Goal: Task Accomplishment & Management: Complete application form

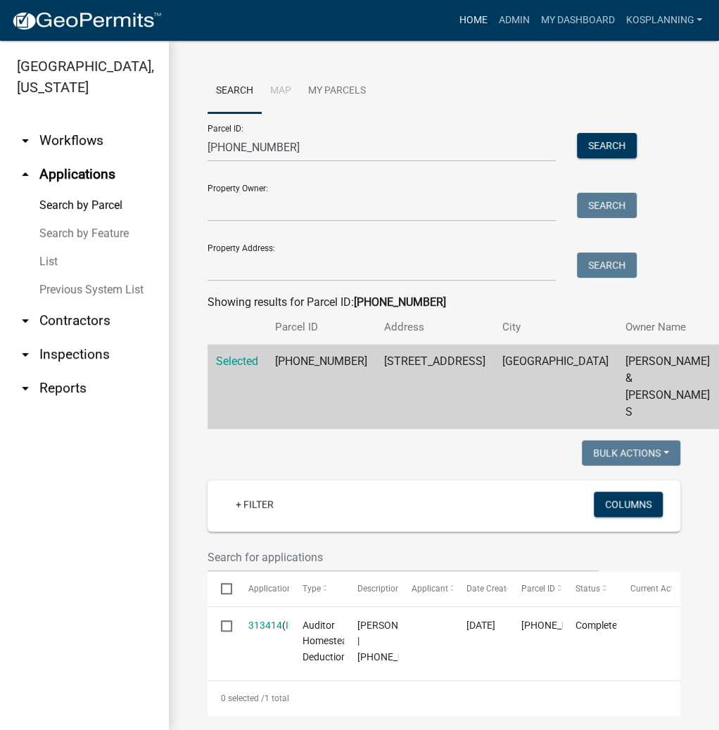
click at [467, 22] on link "Home" at bounding box center [472, 20] width 39 height 27
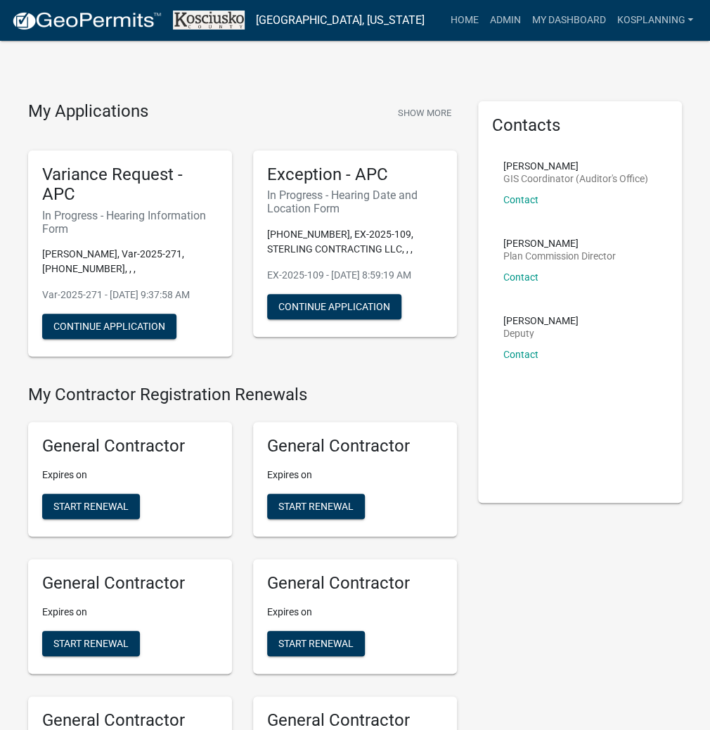
scroll to position [1372, 0]
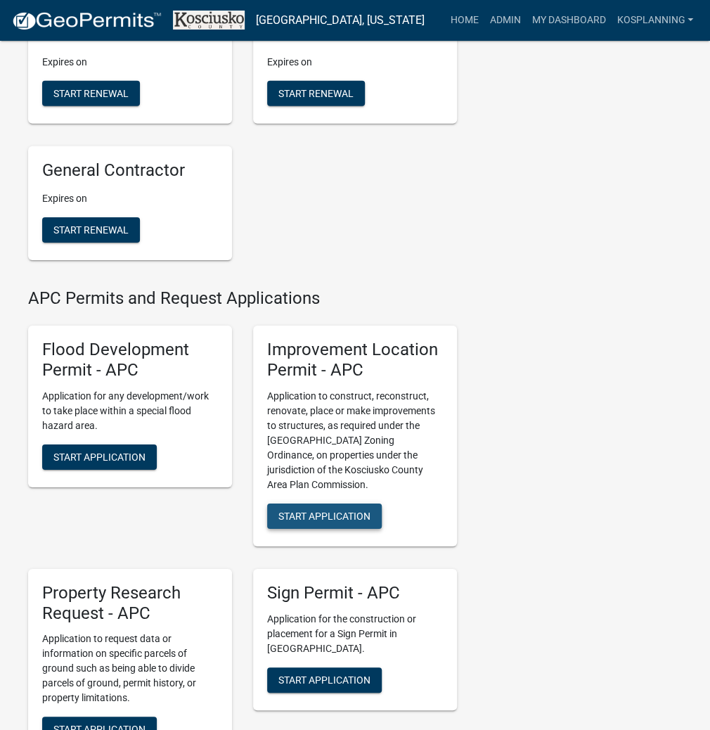
click at [337, 521] on span "Start Application" at bounding box center [324, 515] width 92 height 11
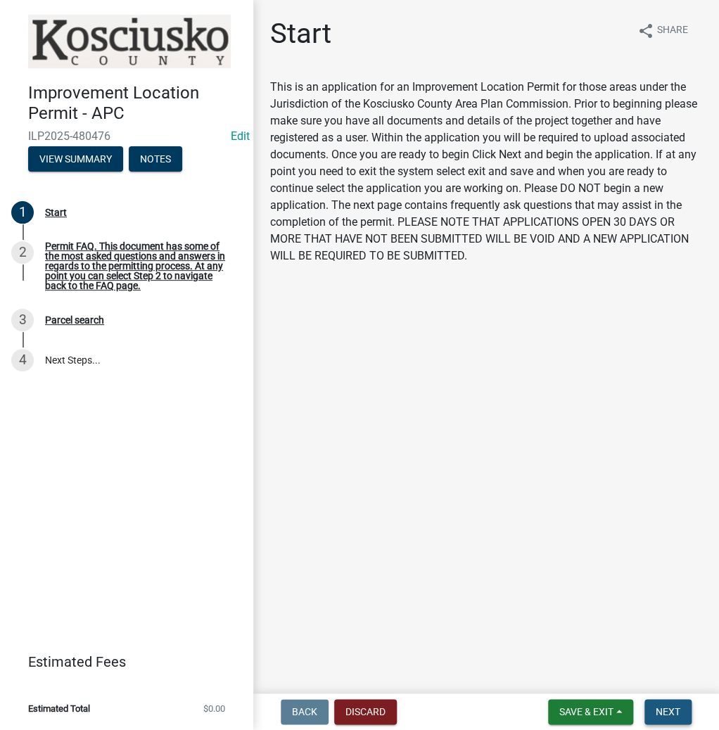
click at [657, 706] on span "Next" at bounding box center [667, 711] width 25 height 11
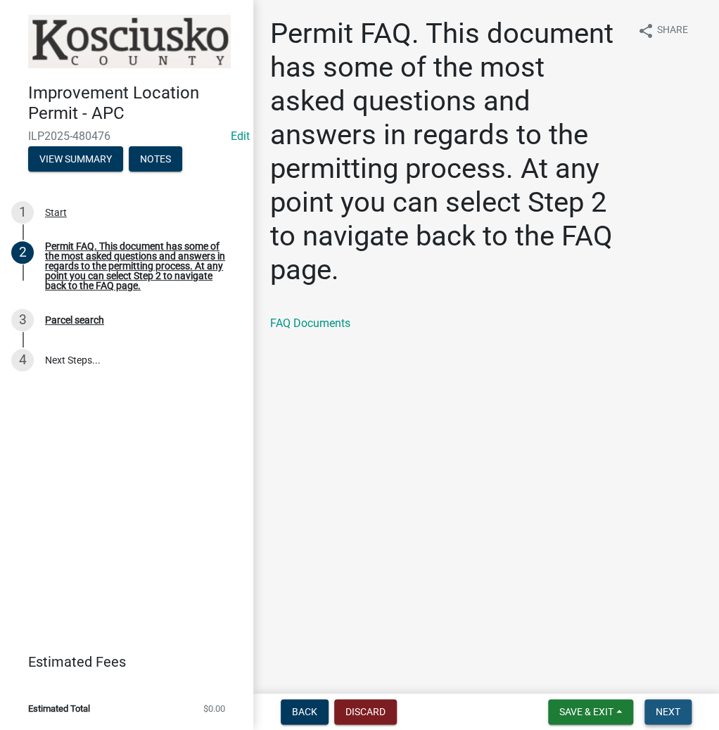
drag, startPoint x: 661, startPoint y: 704, endPoint x: 655, endPoint y: 697, distance: 9.5
click at [659, 701] on button "Next" at bounding box center [667, 711] width 47 height 25
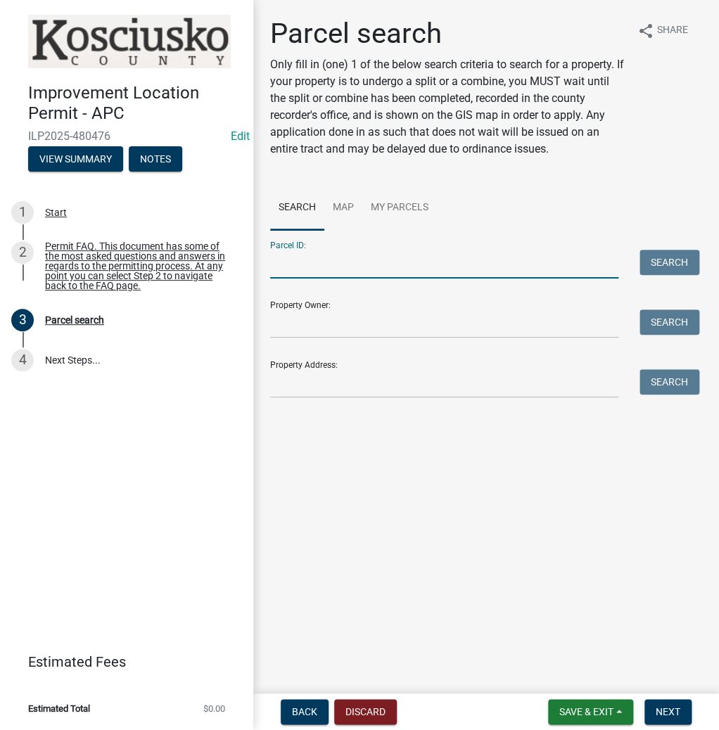
drag, startPoint x: 295, startPoint y: 270, endPoint x: 283, endPoint y: 272, distance: 12.1
click at [295, 270] on input "Parcel ID:" at bounding box center [444, 264] width 348 height 29
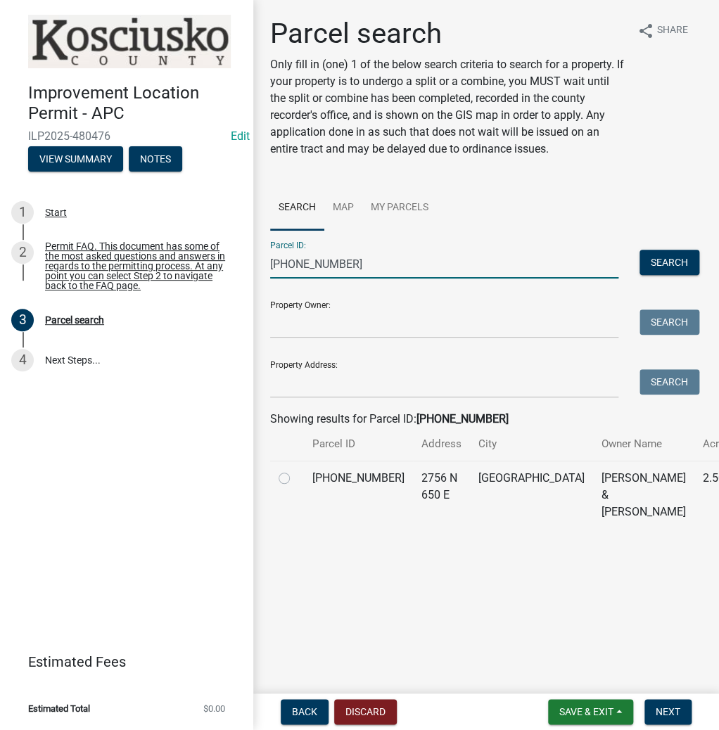
type input "[PHONE_NUMBER]"
click at [295, 470] on label at bounding box center [295, 470] width 0 height 0
click at [295, 479] on input "radio" at bounding box center [299, 474] width 9 height 9
radio input "true"
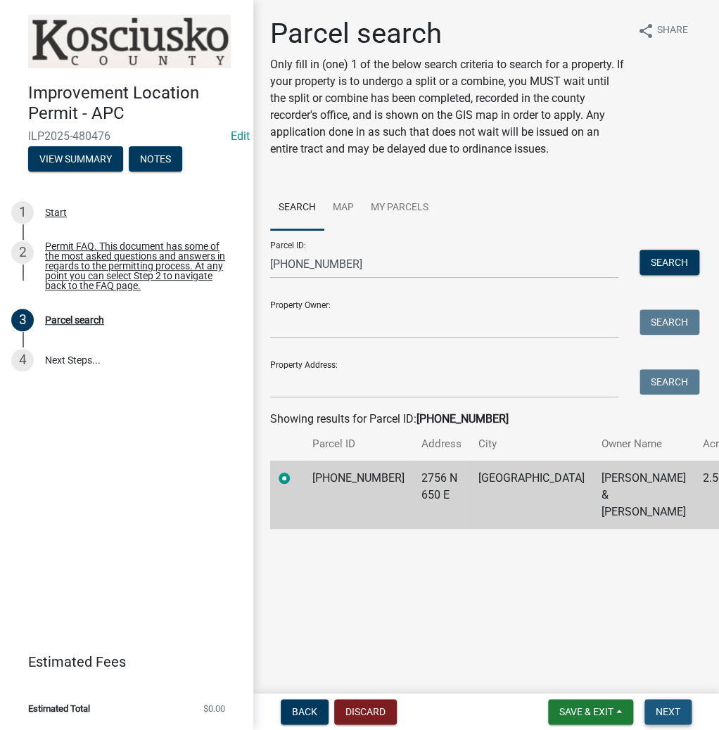
click at [679, 718] on button "Next" at bounding box center [667, 711] width 47 height 25
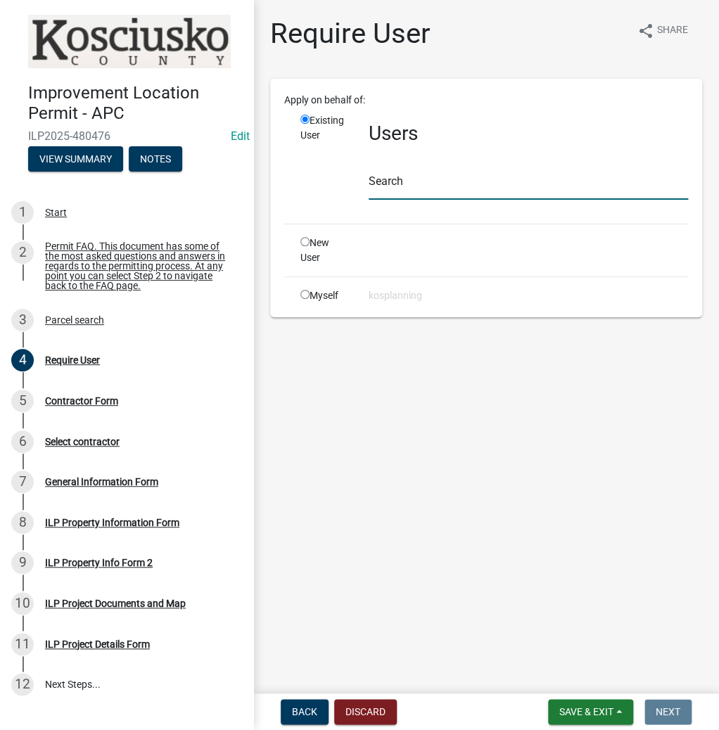
click at [433, 186] on input "text" at bounding box center [527, 185] width 319 height 29
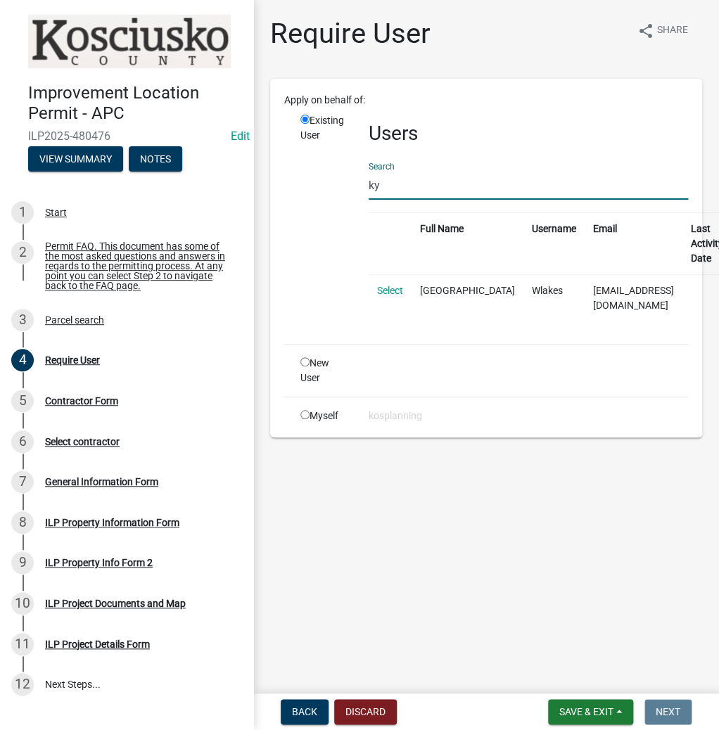
type input "k"
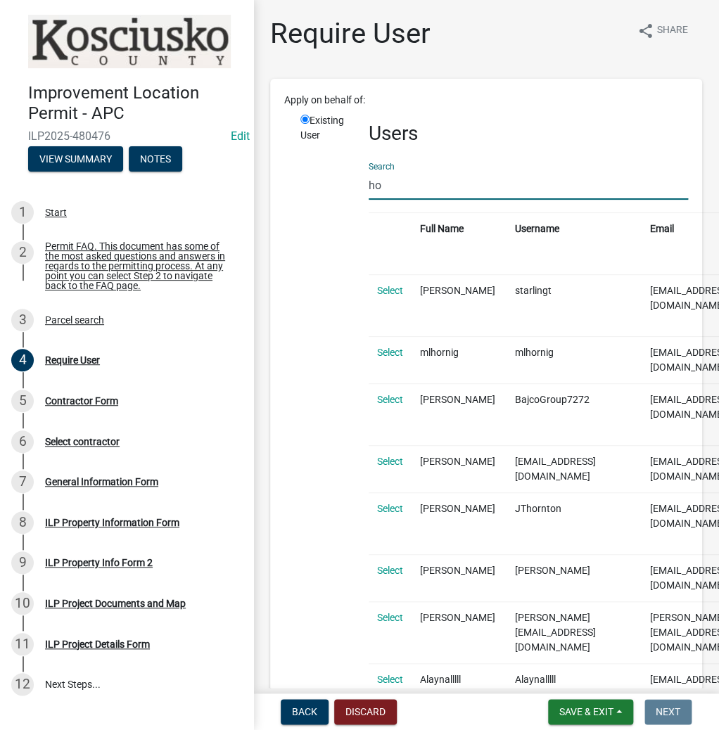
type input "h"
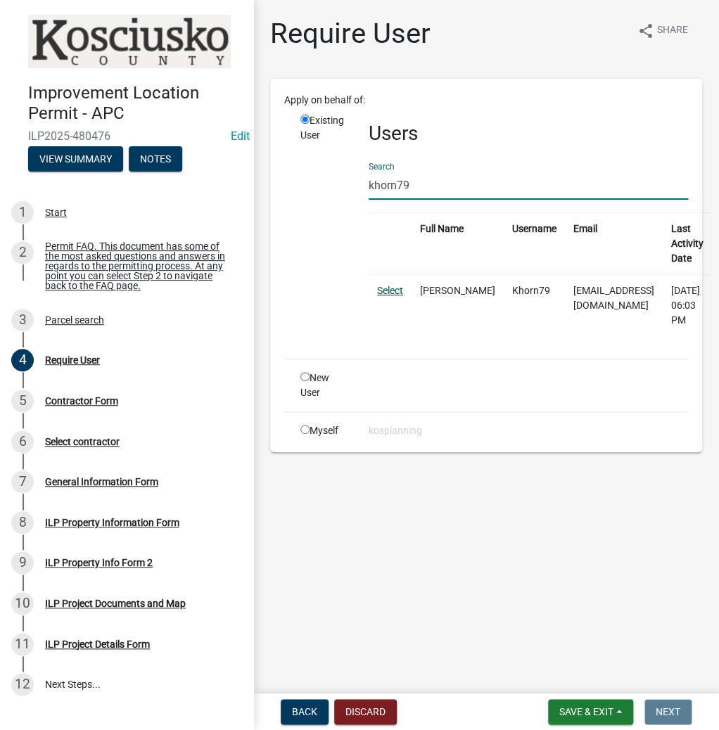
type input "khorn79"
click at [393, 290] on link "Select" at bounding box center [390, 290] width 26 height 11
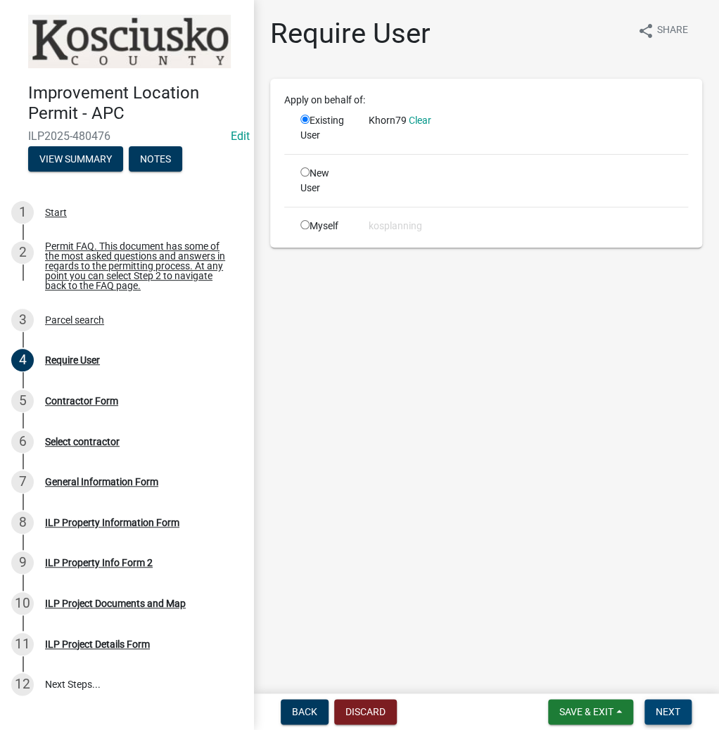
click at [677, 702] on button "Next" at bounding box center [667, 711] width 47 height 25
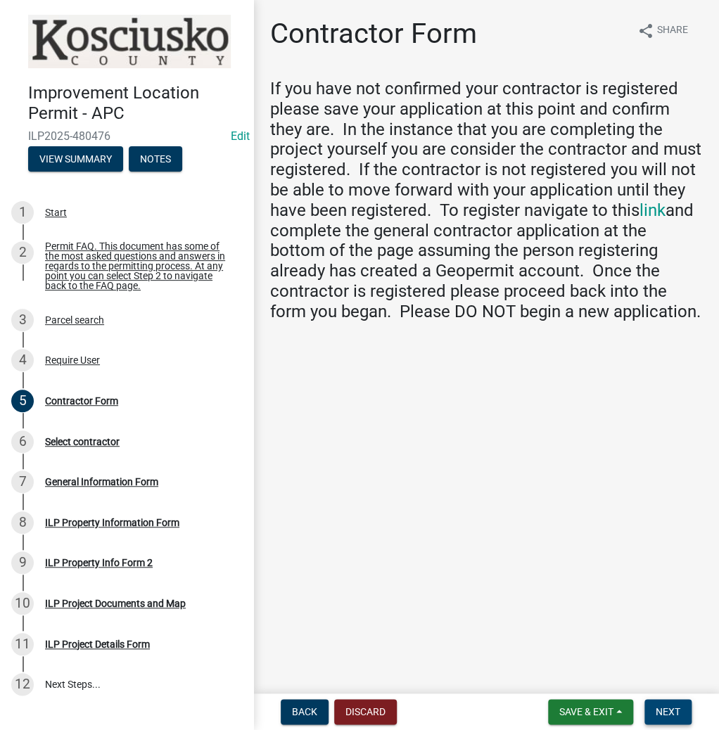
click at [669, 722] on button "Next" at bounding box center [667, 711] width 47 height 25
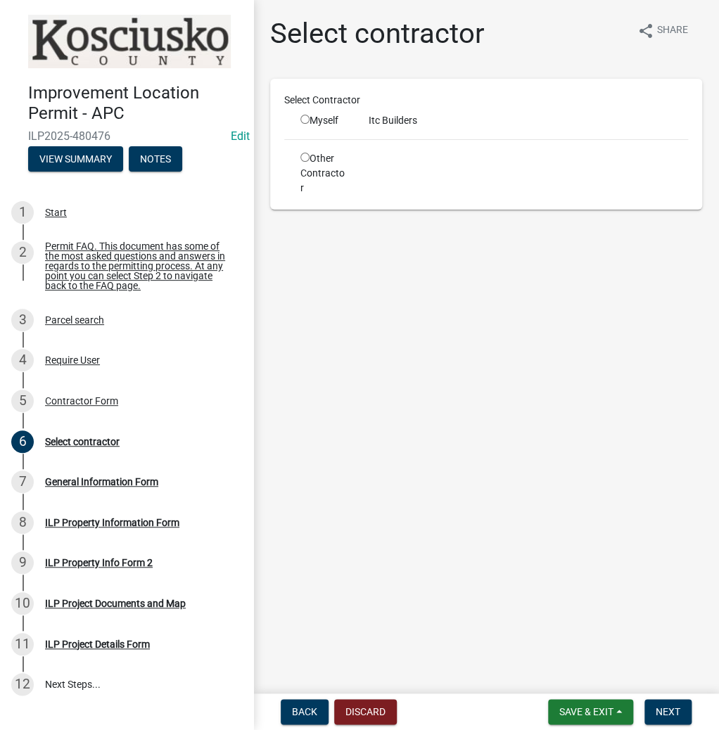
click at [304, 121] on input "radio" at bounding box center [304, 119] width 9 height 9
radio input "true"
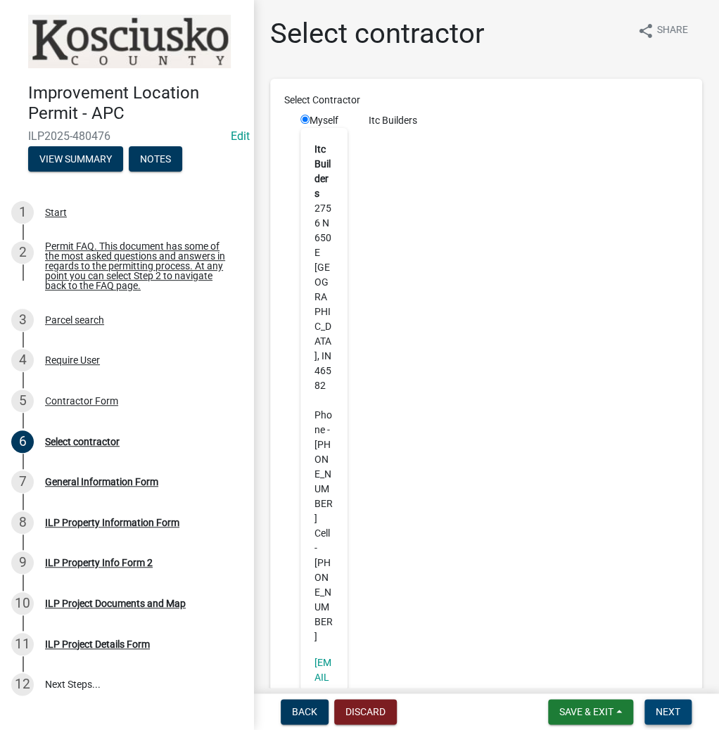
click at [661, 706] on span "Next" at bounding box center [667, 711] width 25 height 11
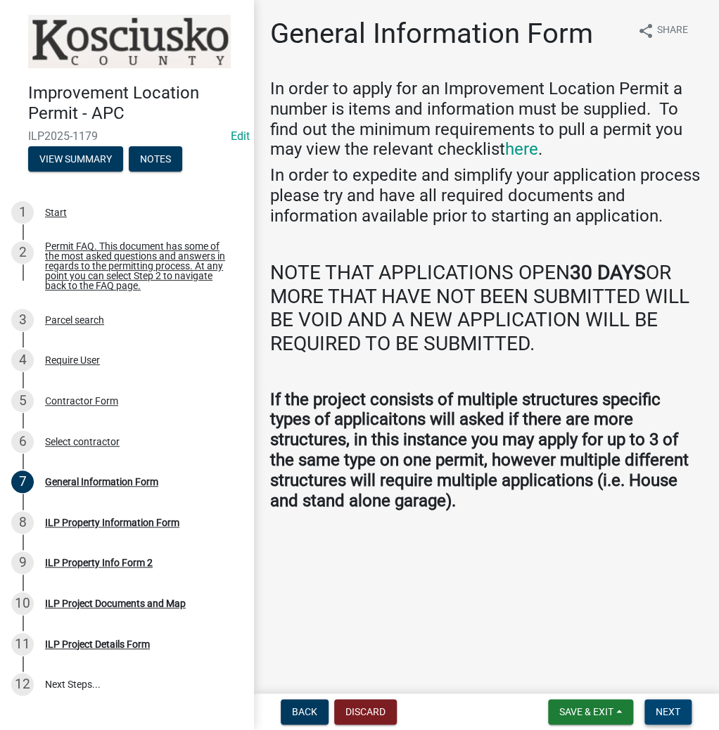
click at [664, 712] on span "Next" at bounding box center [667, 711] width 25 height 11
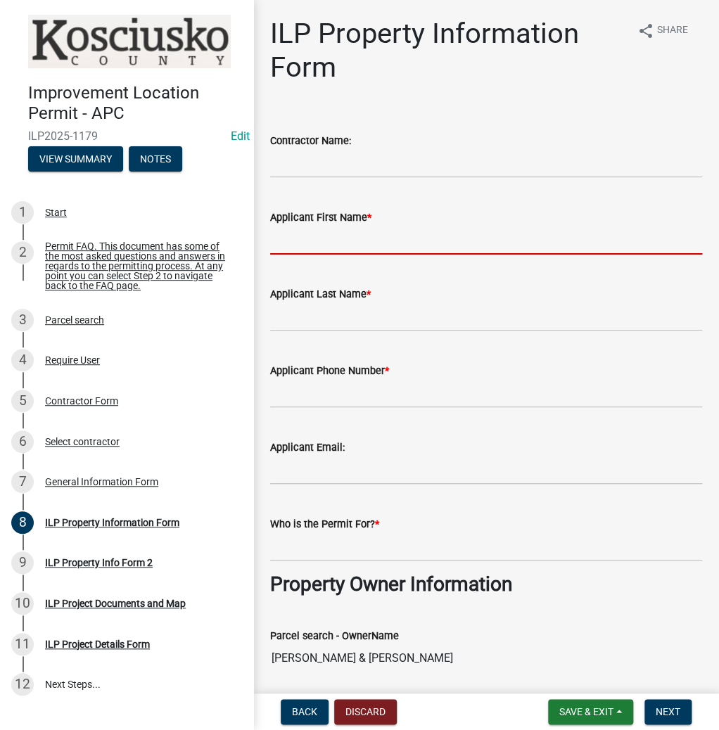
click at [336, 235] on input "Applicant First Name *" at bounding box center [486, 240] width 432 height 29
type input "[PERSON_NAME]"
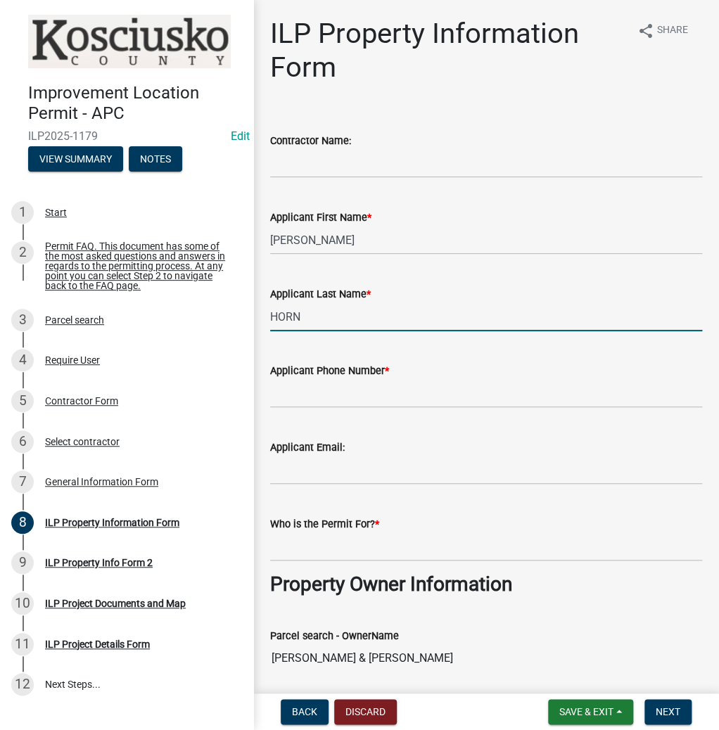
type input "HORN"
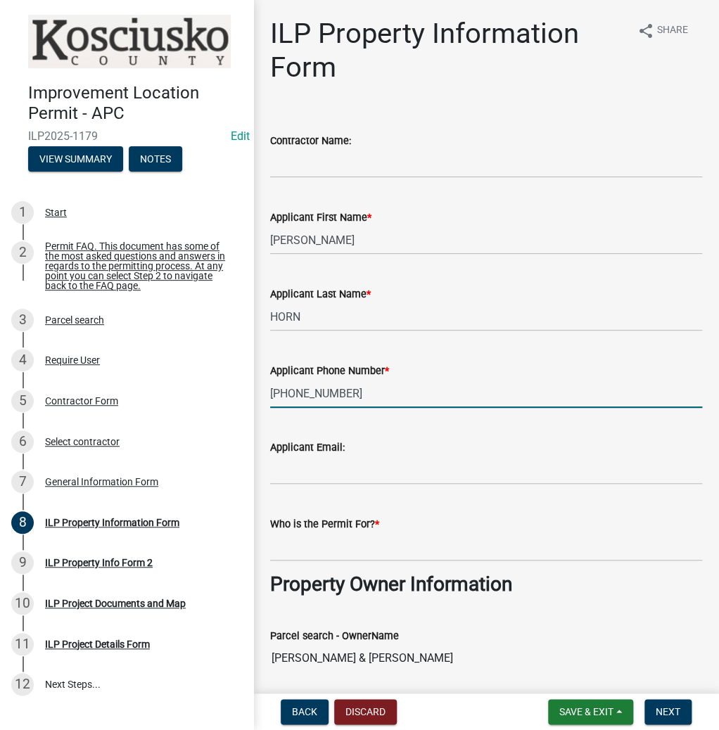
type input "[PHONE_NUMBER]"
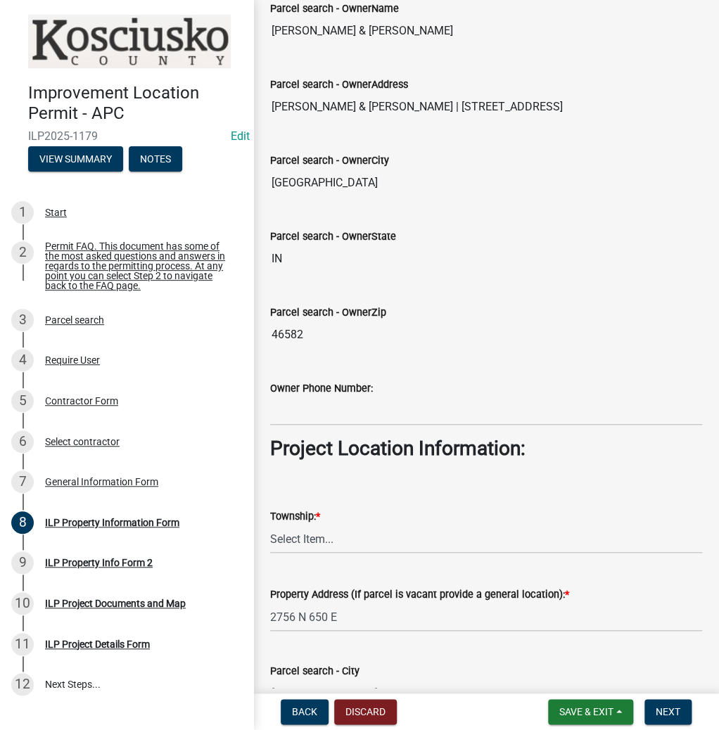
scroll to position [787, 0]
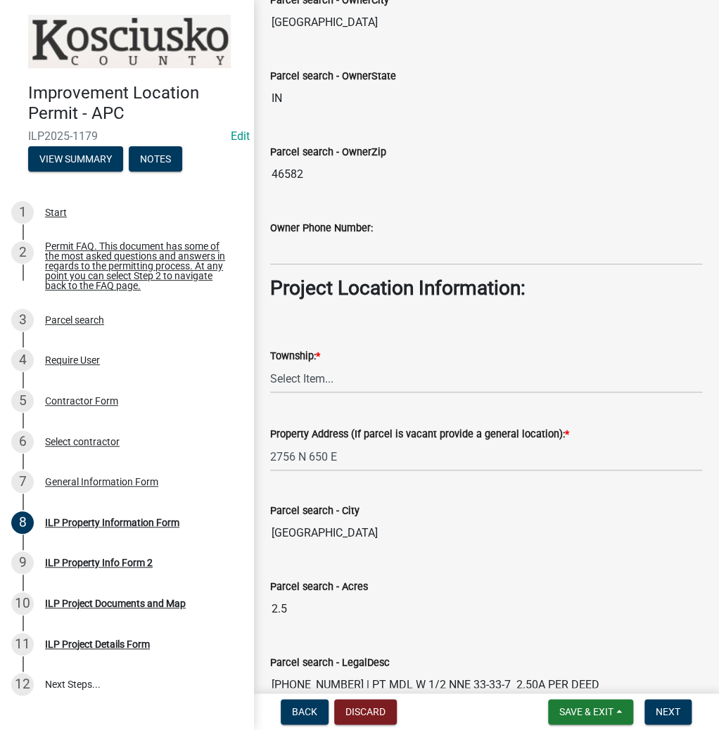
type input "[PERSON_NAME]"
click at [329, 374] on select "Select Item... [PERSON_NAME] - Elkhart Co Clay Etna [GEOGRAPHIC_DATA][PERSON_NA…" at bounding box center [486, 378] width 432 height 29
click at [270, 364] on select "Select Item... [PERSON_NAME] - Elkhart Co Clay Etna [GEOGRAPHIC_DATA][PERSON_NA…" at bounding box center [486, 378] width 432 height 29
select select "8aeb2c27-db4f-4f65-83dd-c512a3678cb2"
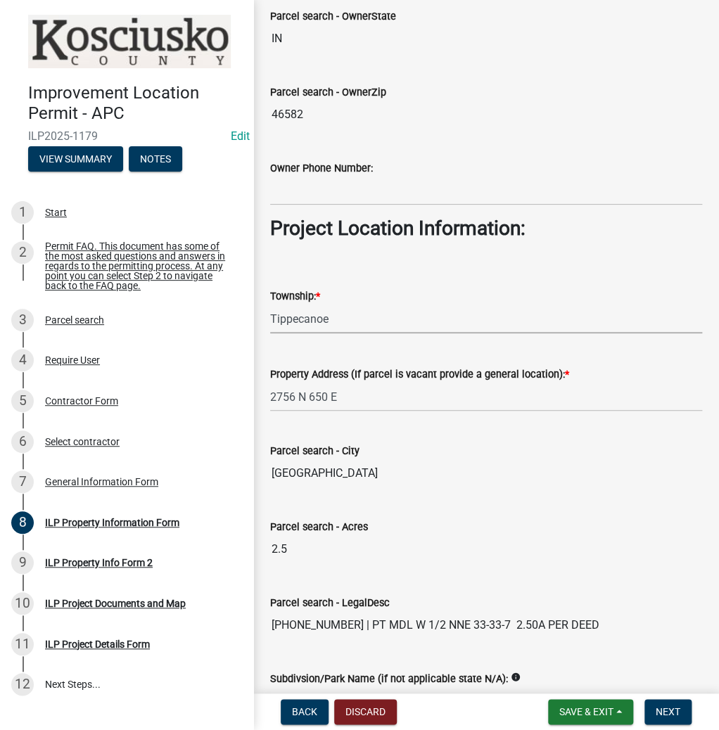
scroll to position [1016, 0]
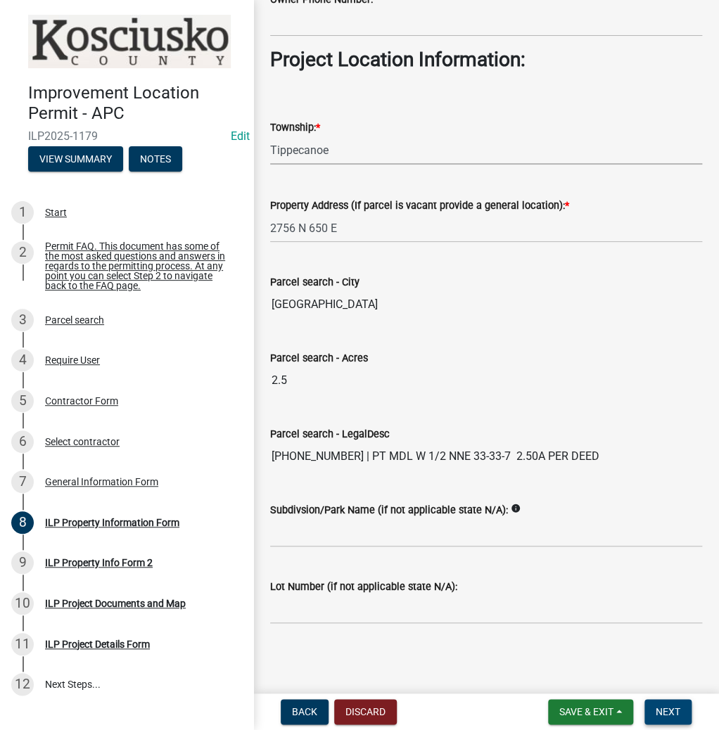
click at [664, 706] on span "Next" at bounding box center [667, 711] width 25 height 11
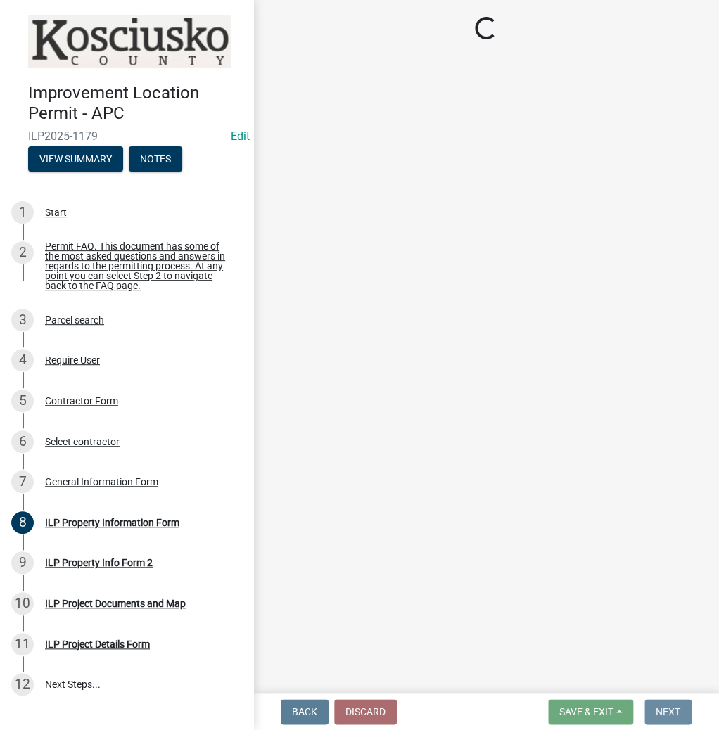
scroll to position [0, 0]
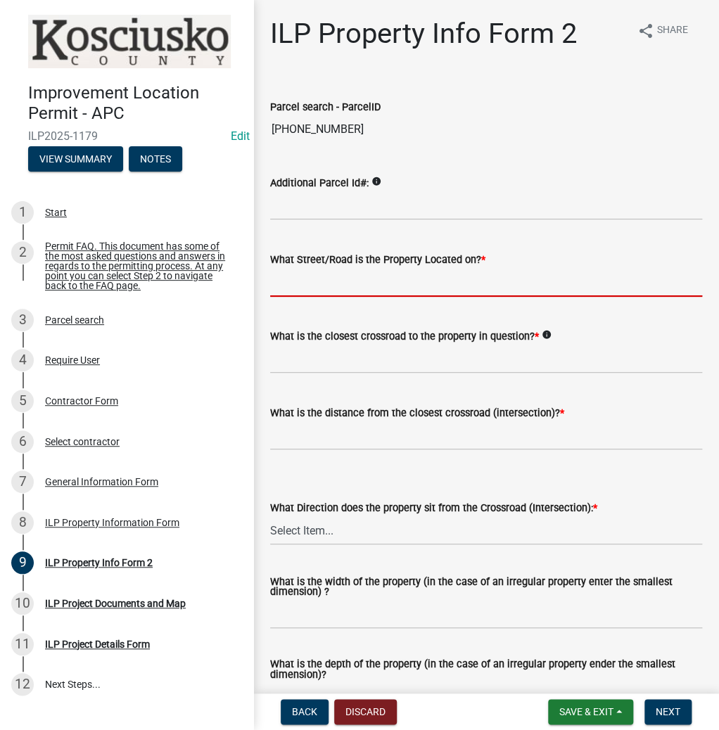
click at [322, 282] on input "What Street/Road is the Property Located on? *" at bounding box center [486, 282] width 432 height 29
type input "650 E"
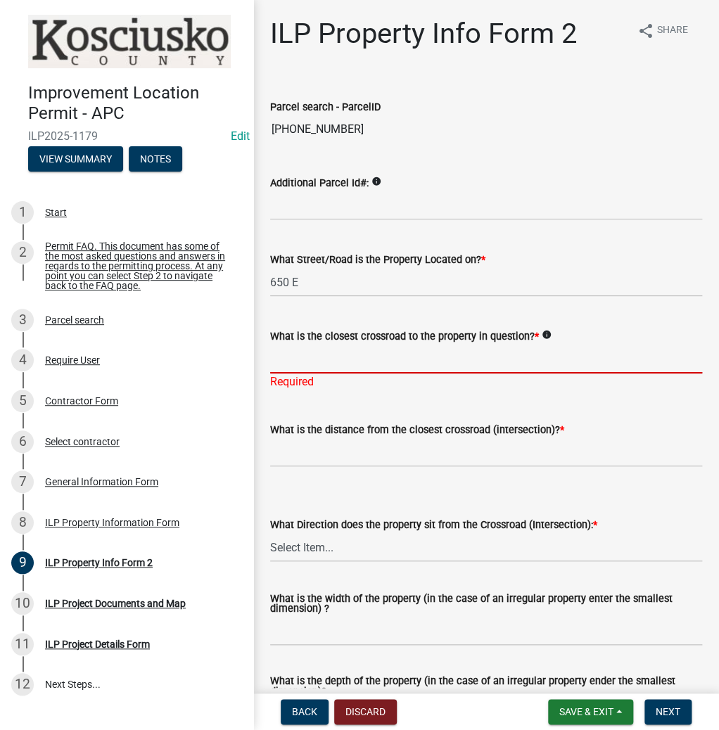
click at [383, 352] on input "What is the closest crossroad to the property in question? *" at bounding box center [486, 359] width 432 height 29
type input "300 N"
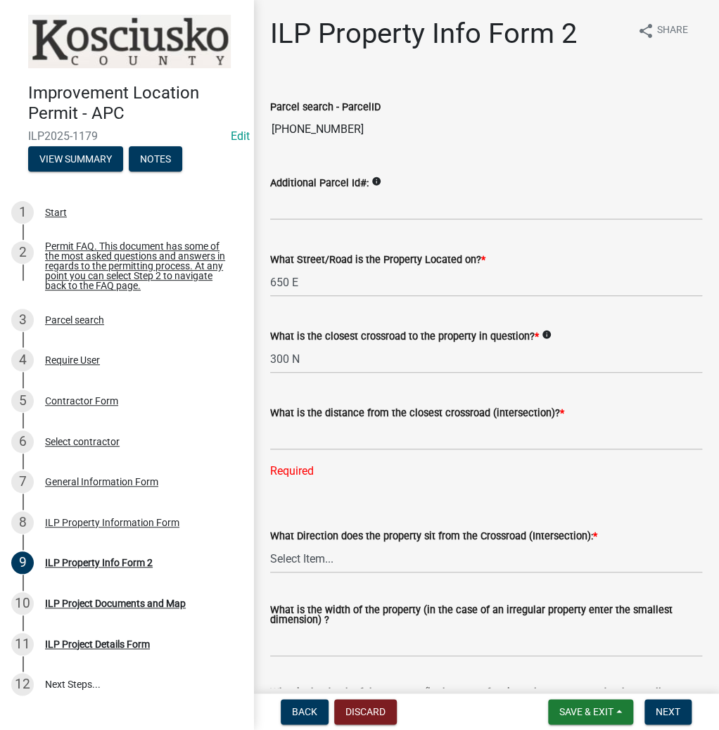
click at [303, 451] on div "What is the distance from the closest crossroad (intersection)? * Required" at bounding box center [486, 432] width 432 height 95
click at [312, 436] on input "text" at bounding box center [486, 435] width 432 height 29
type input "1250"
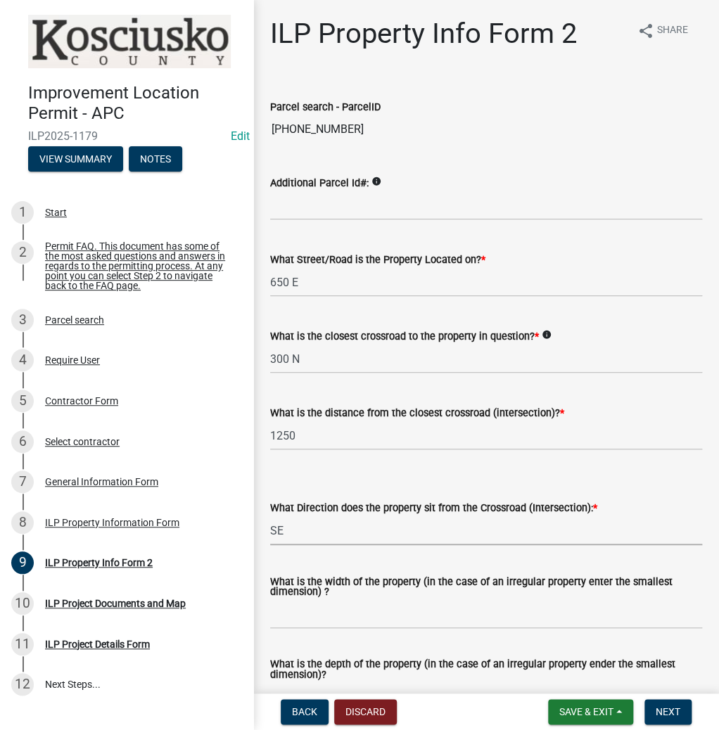
select select "95f26f45-efe7-401f-8852-73e4aff19d8b"
type input "VARIES"
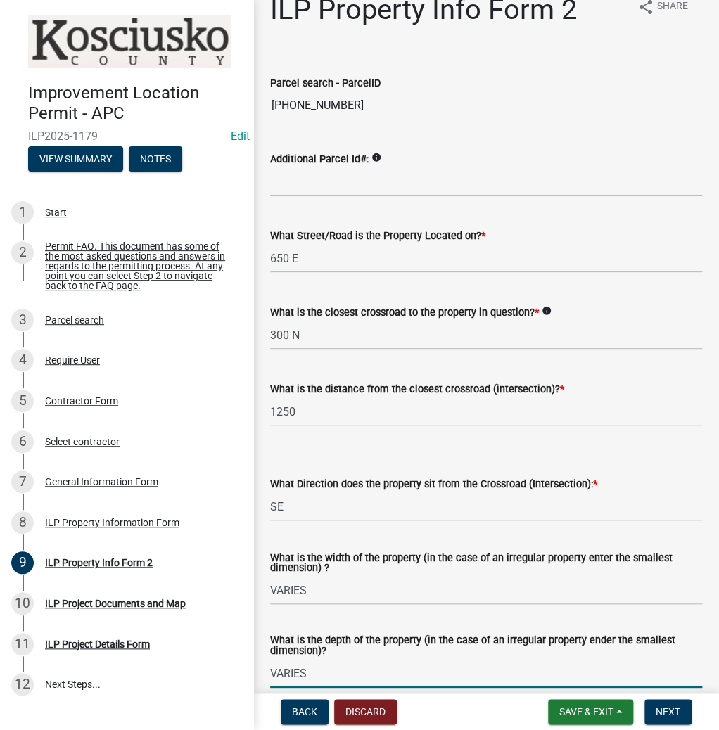
type input "VARIES"
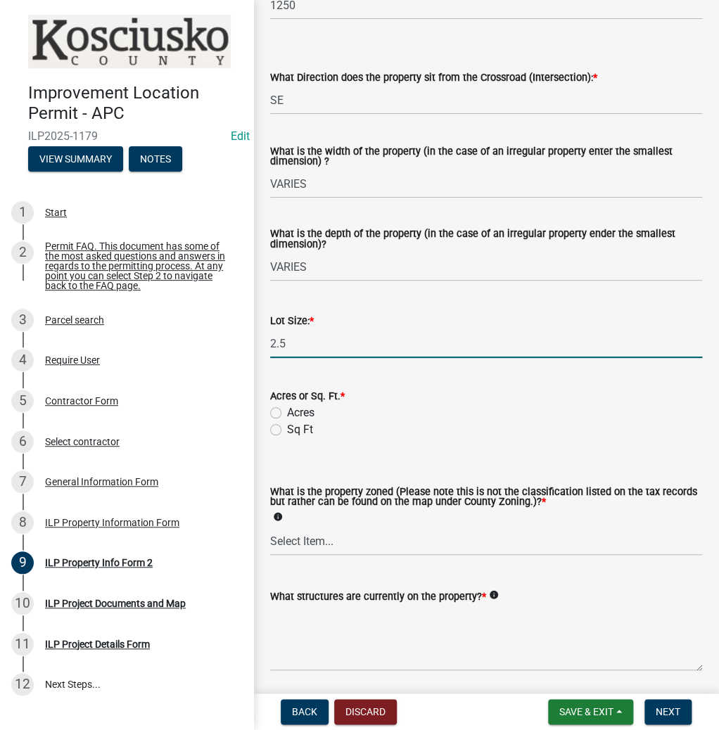
type input "2.5"
click at [287, 404] on input "Acres" at bounding box center [291, 408] width 9 height 9
radio input "true"
select select "ea119d11-e52e-4559-b746-af06211fe819"
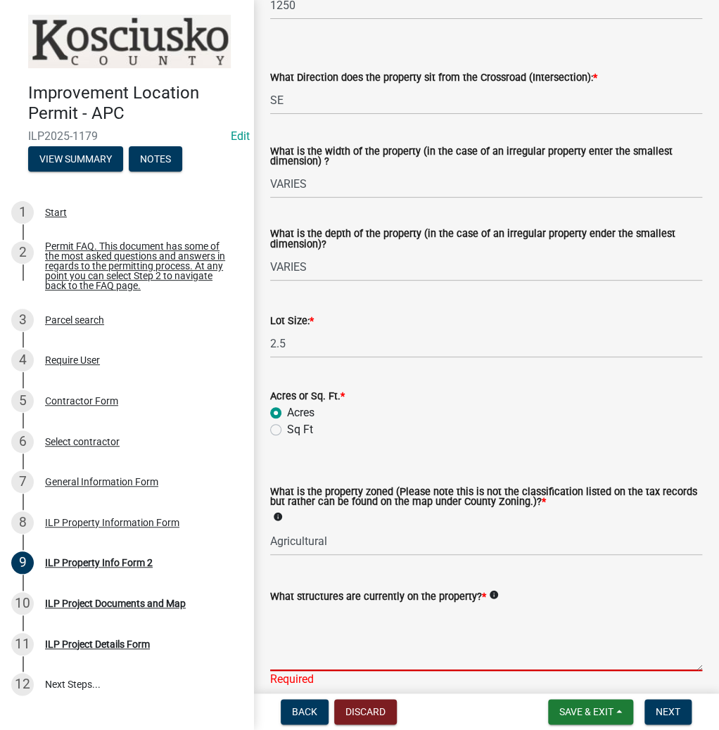
drag, startPoint x: 312, startPoint y: 619, endPoint x: 307, endPoint y: 613, distance: 7.5
click at [311, 618] on textarea "What structures are currently on the property? *" at bounding box center [486, 638] width 432 height 66
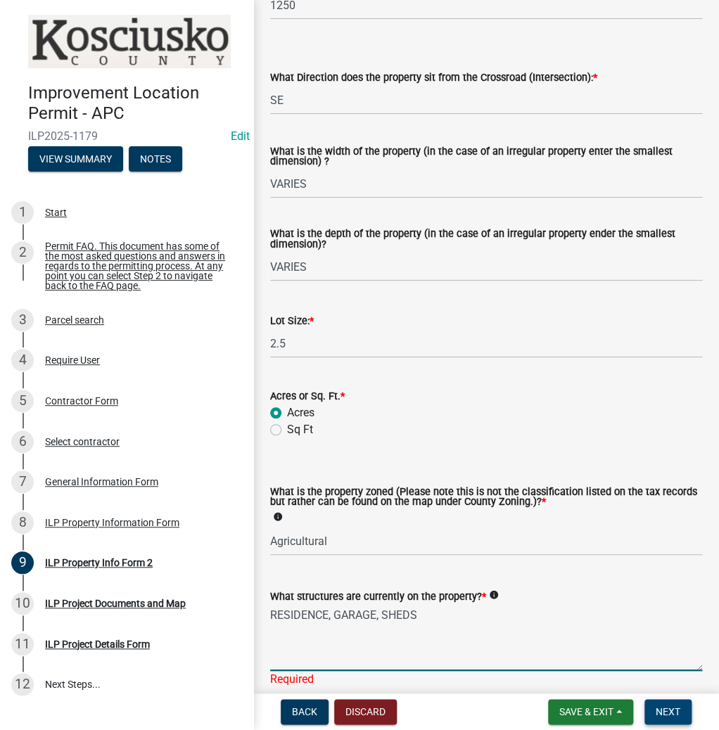
type textarea "RESIDENCE, GARAGE, SHEDS"
click at [669, 706] on span "Next" at bounding box center [667, 711] width 25 height 11
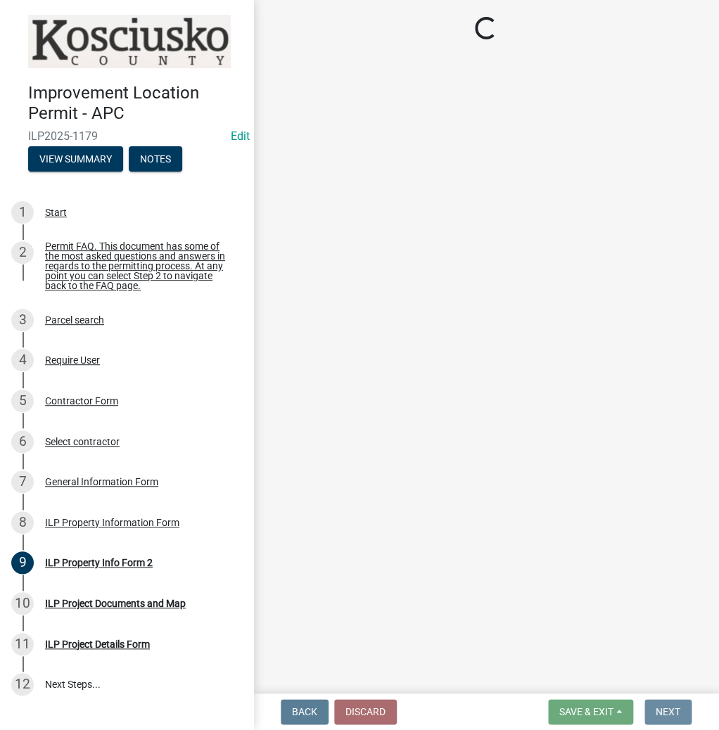
scroll to position [0, 0]
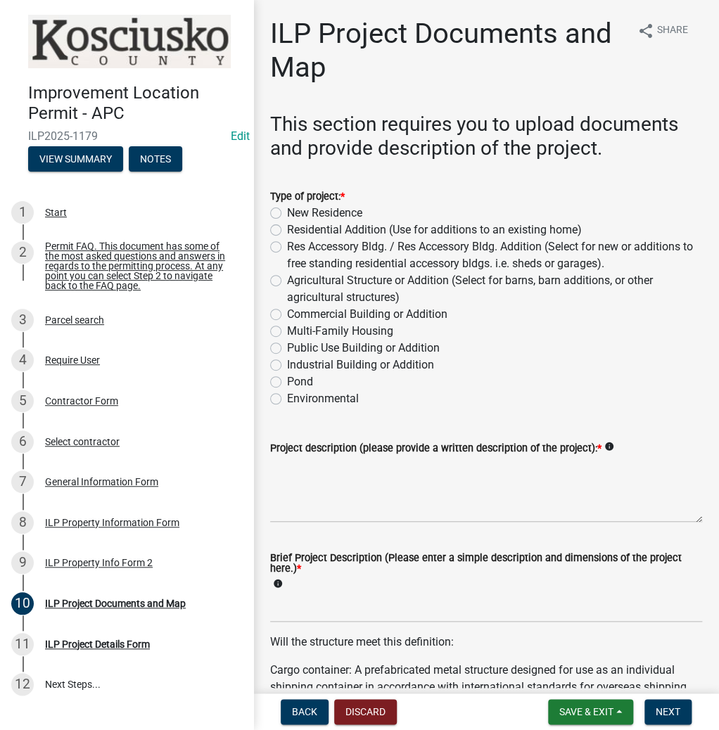
click at [287, 230] on label "Residential Addition (Use for additions to an existing home)" at bounding box center [434, 229] width 295 height 17
click at [287, 230] on input "Residential Addition (Use for additions to an existing home)" at bounding box center [291, 225] width 9 height 9
radio input "true"
click at [359, 478] on textarea "Project description (please provide a written description of the project): *" at bounding box center [486, 489] width 432 height 66
type textarea "D"
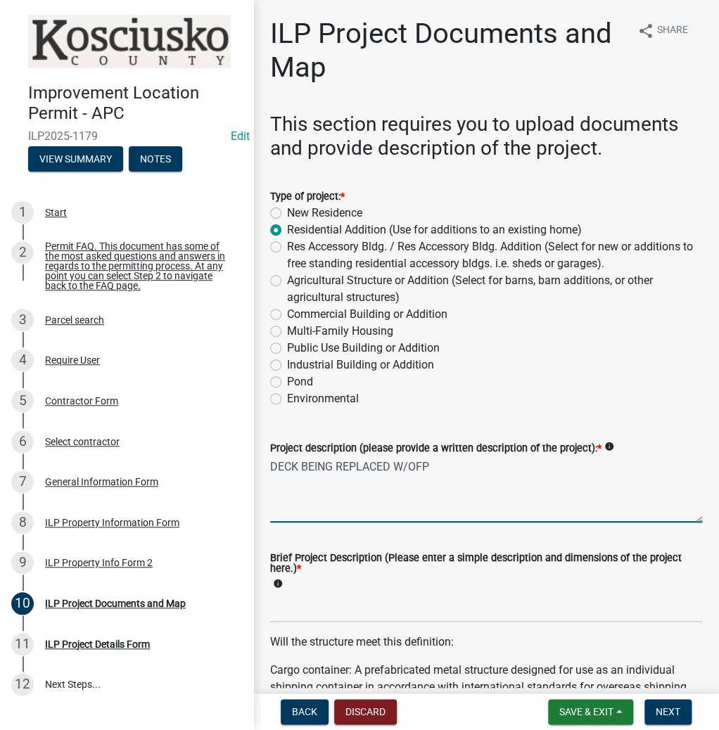
type textarea "DECK BEING REPLACED W/OFP"
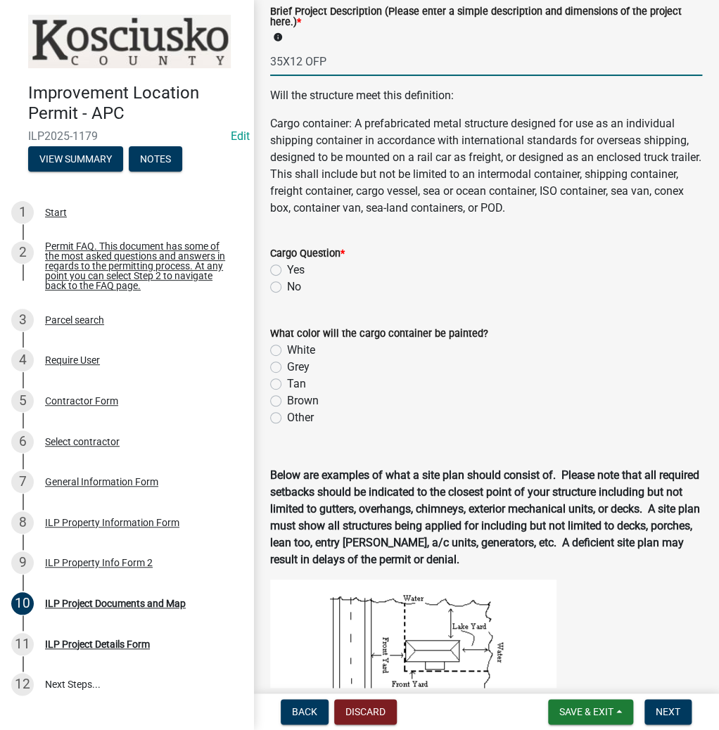
scroll to position [562, 0]
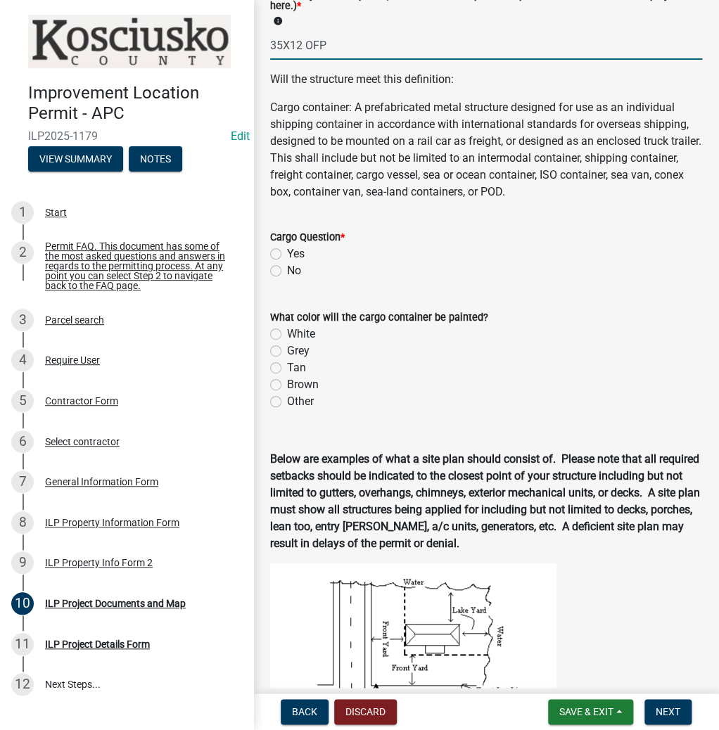
type input "35X12 OFP"
click at [287, 268] on label "No" at bounding box center [294, 270] width 14 height 17
click at [287, 268] on input "No" at bounding box center [291, 266] width 9 height 9
radio input "true"
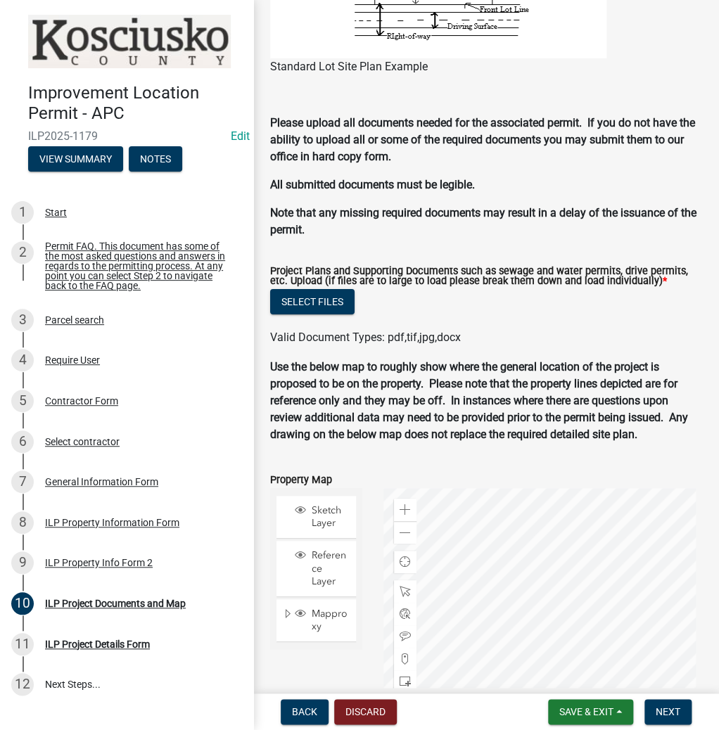
scroll to position [1382, 0]
click at [298, 293] on button "Select files" at bounding box center [312, 301] width 84 height 25
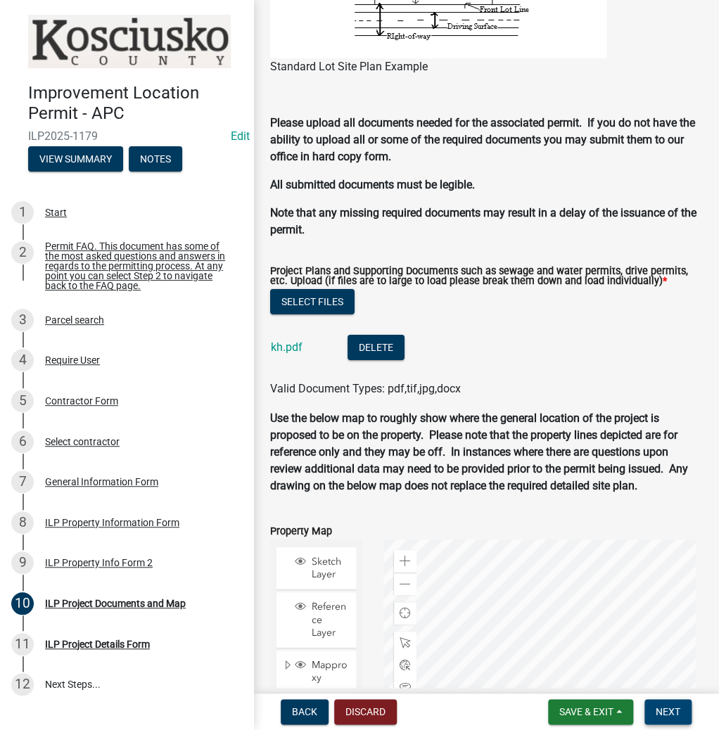
click at [662, 711] on span "Next" at bounding box center [667, 711] width 25 height 11
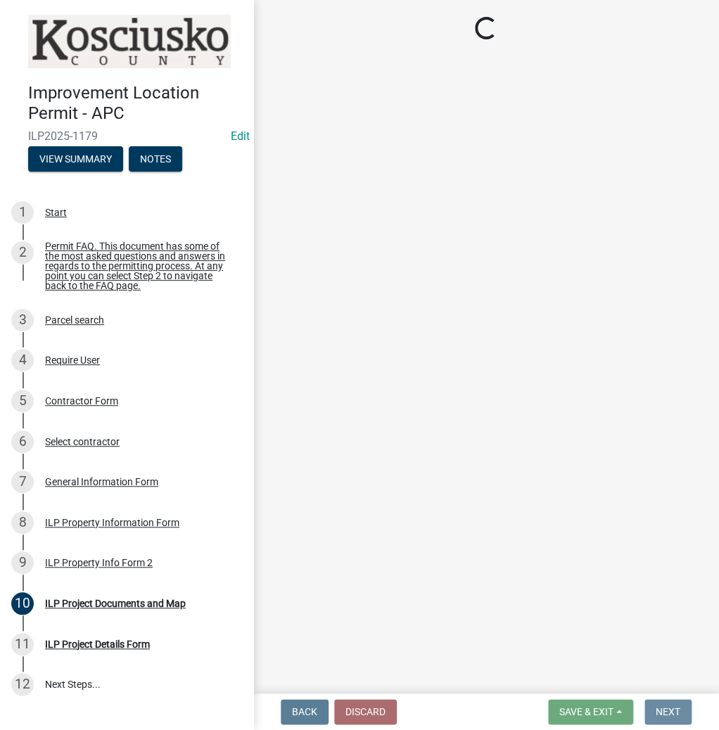
scroll to position [0, 0]
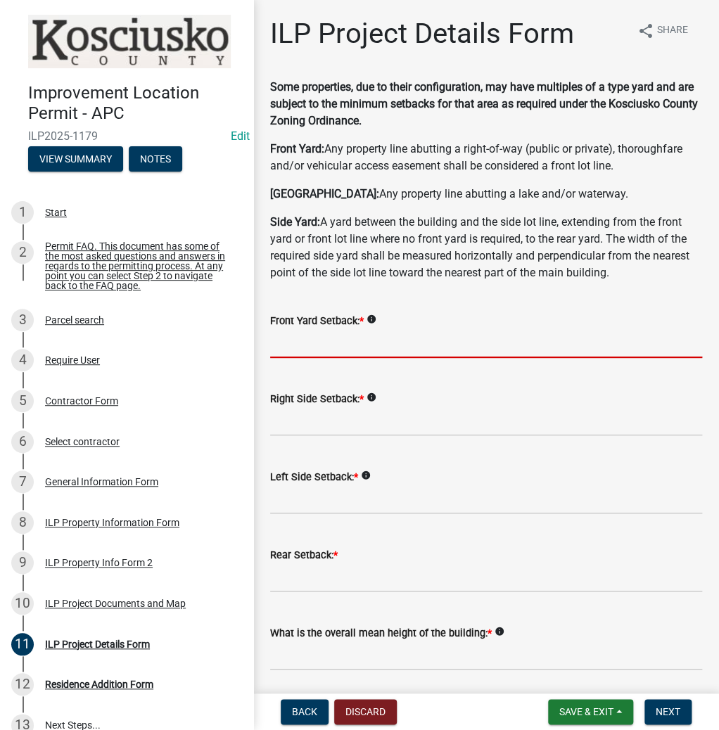
click at [332, 339] on input "text" at bounding box center [486, 343] width 432 height 29
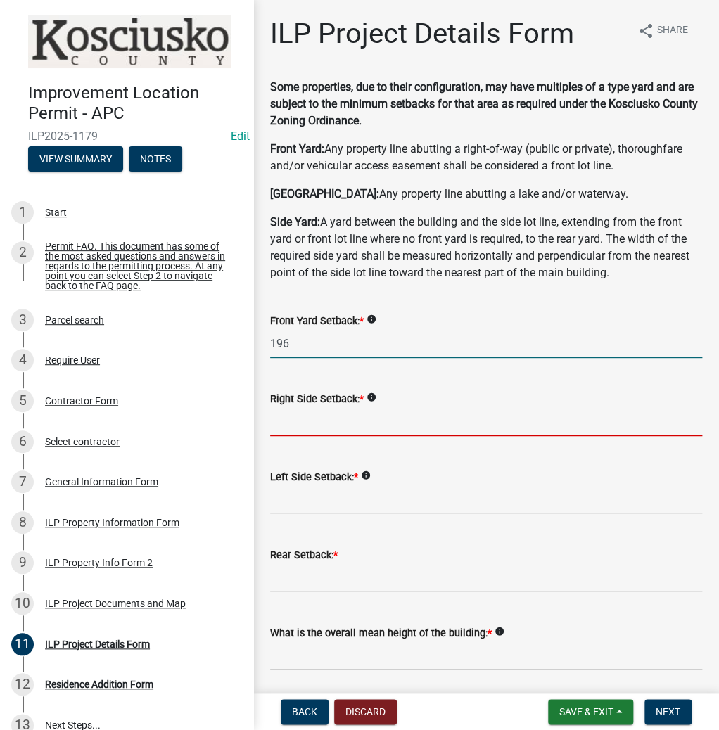
type input "196.0"
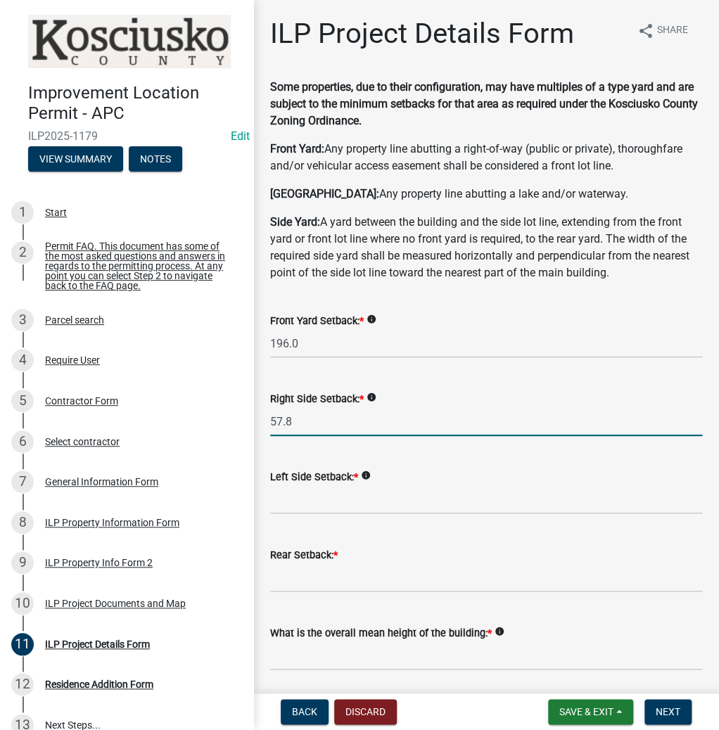
type input "57.8"
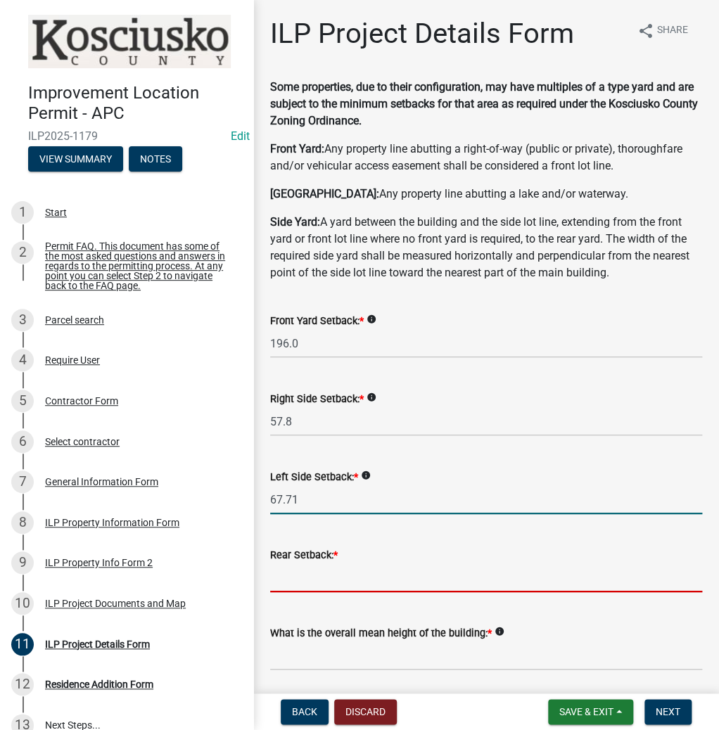
type input "67.7"
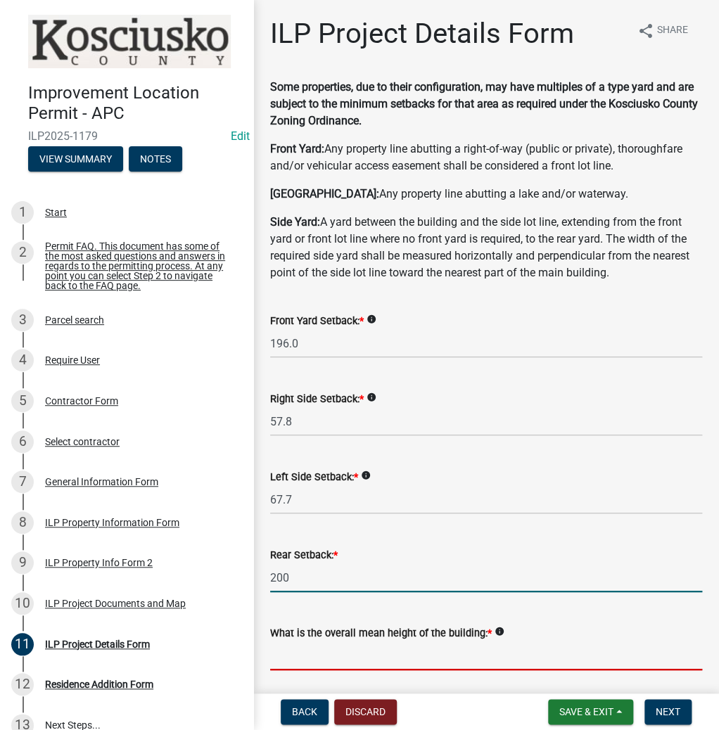
type input "200.0"
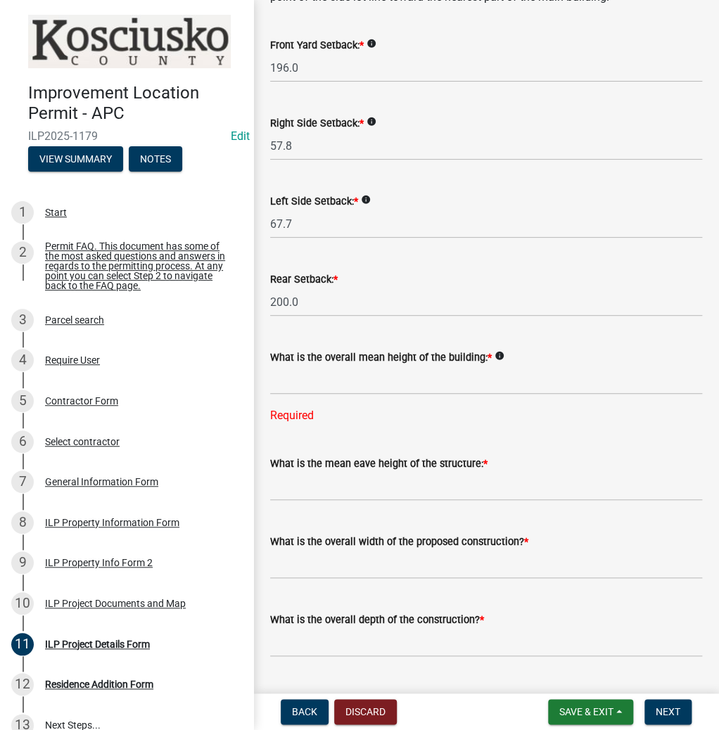
scroll to position [281, 0]
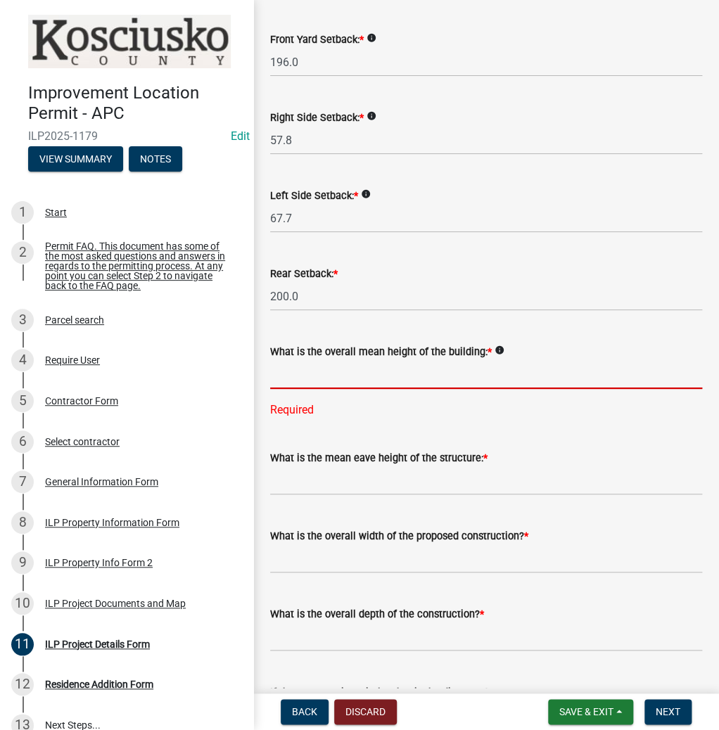
click at [292, 374] on input "text" at bounding box center [486, 374] width 432 height 29
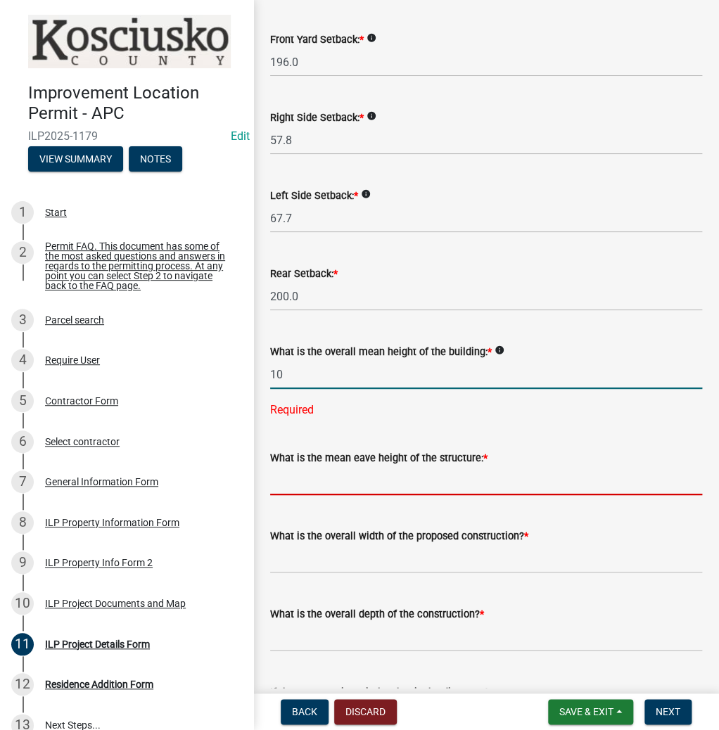
type input "10.0"
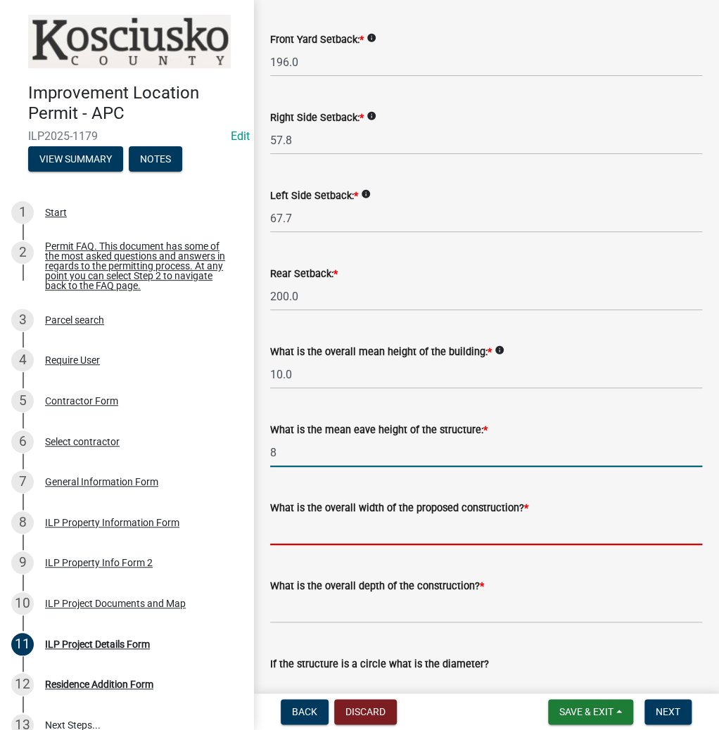
type input "8.0"
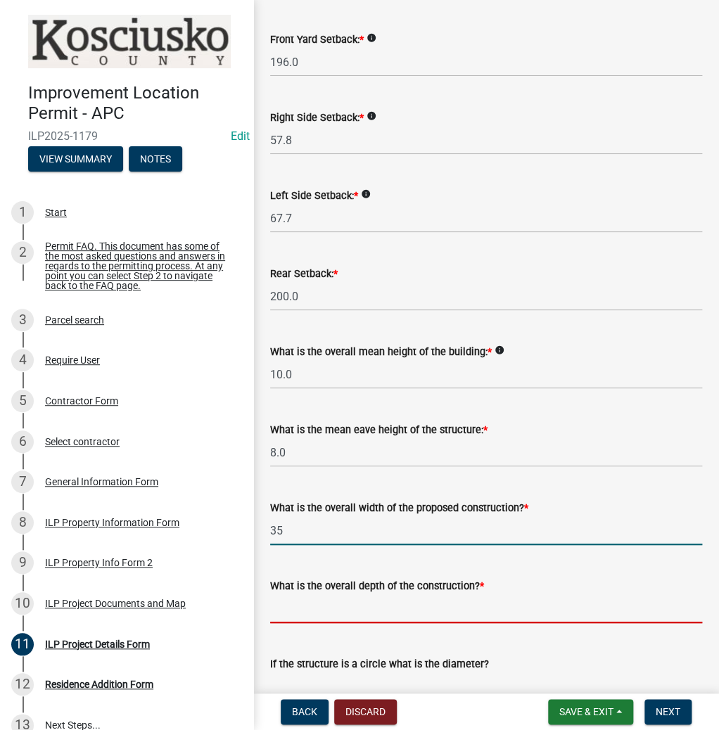
type input "35.00"
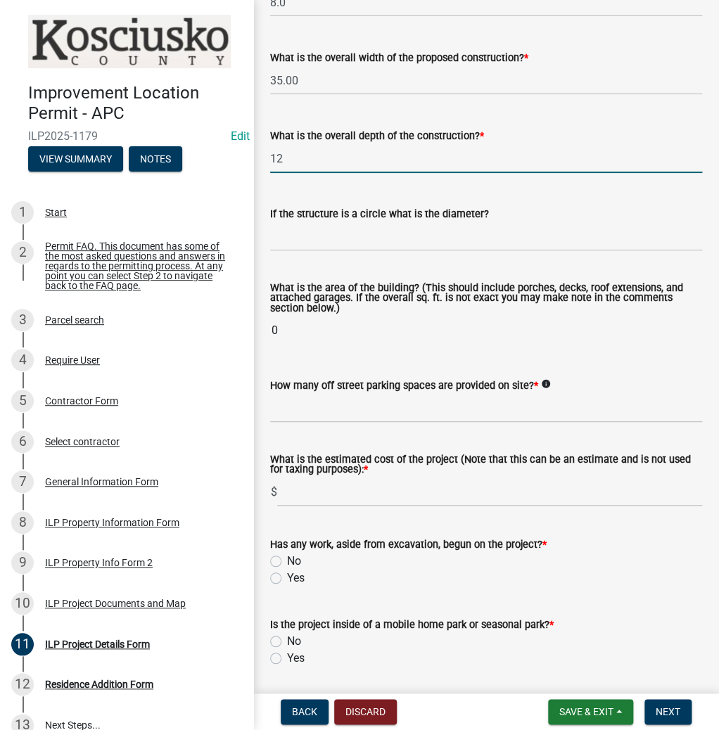
scroll to position [787, 0]
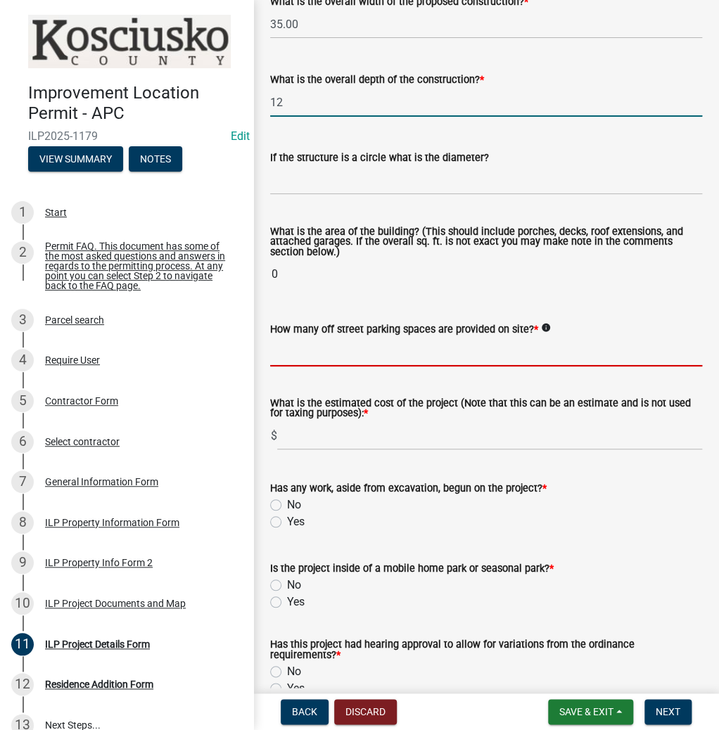
type input "12.00"
click at [318, 349] on wm-data-entity-input-list "Some properties, due to their configuration, may have multiples of a type yard …" at bounding box center [486, 78] width 432 height 1575
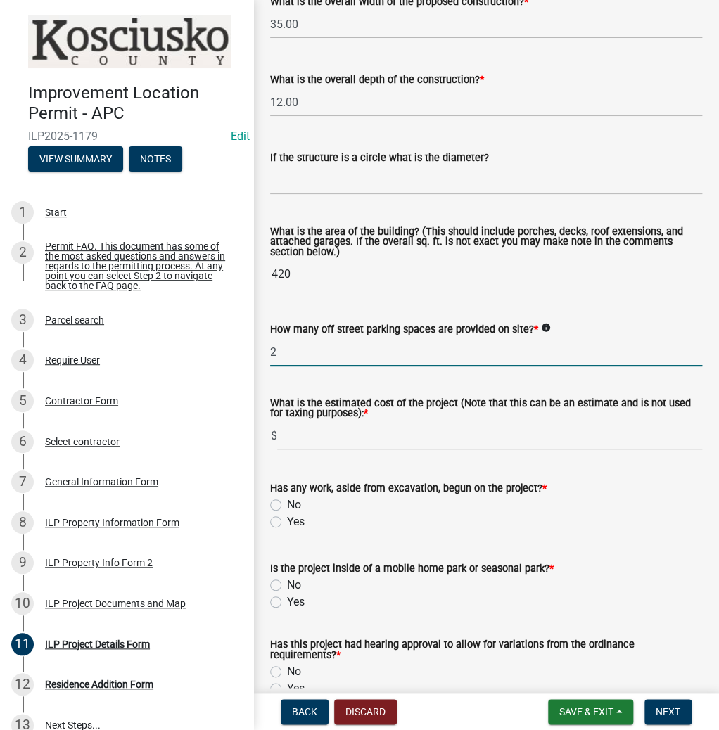
type input "2"
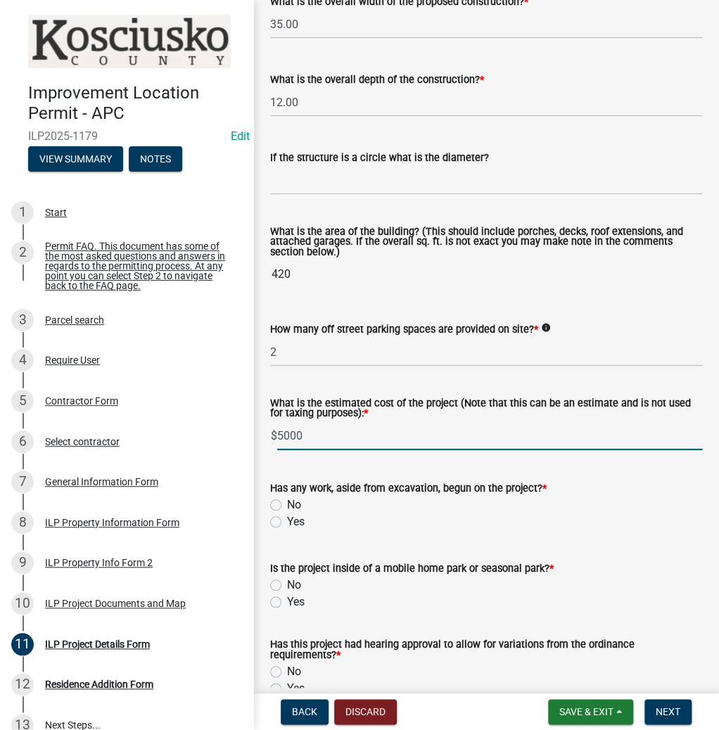
type input "5000"
click at [287, 496] on input "No" at bounding box center [291, 500] width 9 height 9
radio input "true"
click at [287, 577] on input "No" at bounding box center [291, 581] width 9 height 9
radio input "true"
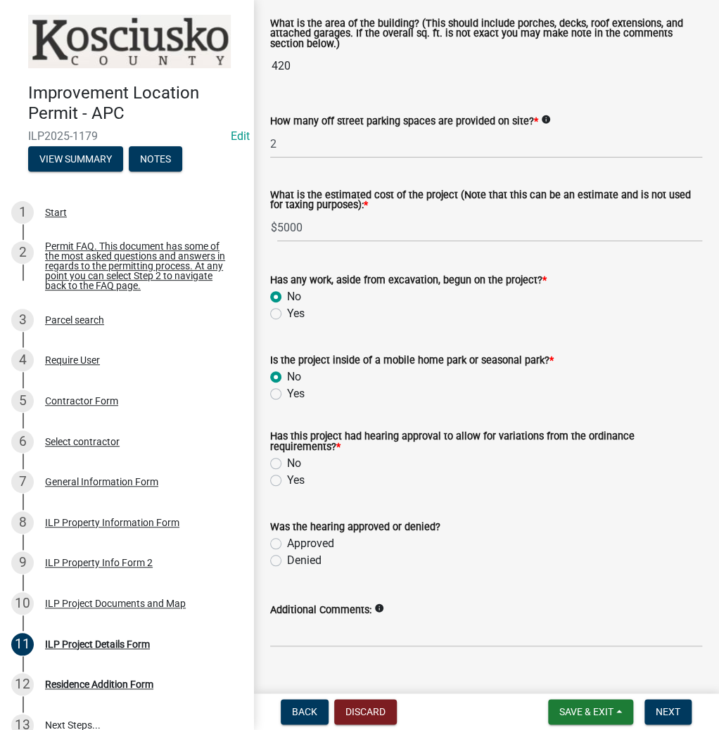
scroll to position [1021, 0]
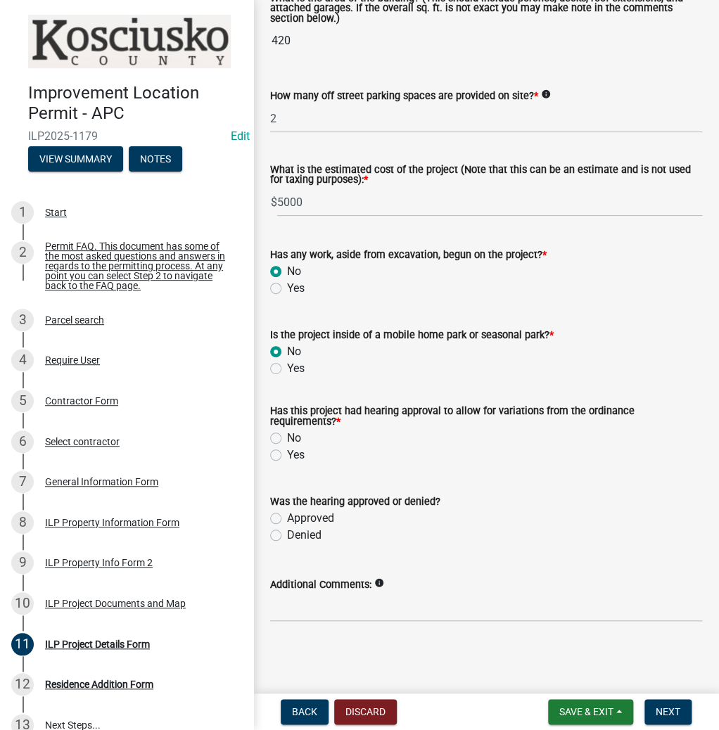
click at [287, 434] on label "No" at bounding box center [294, 438] width 14 height 17
click at [287, 434] on input "No" at bounding box center [291, 434] width 9 height 9
radio input "true"
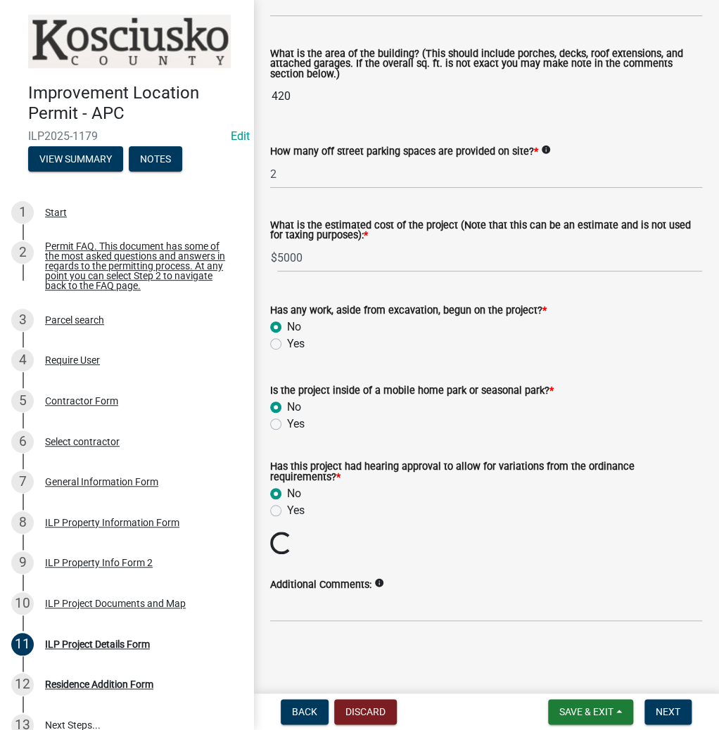
scroll to position [941, 0]
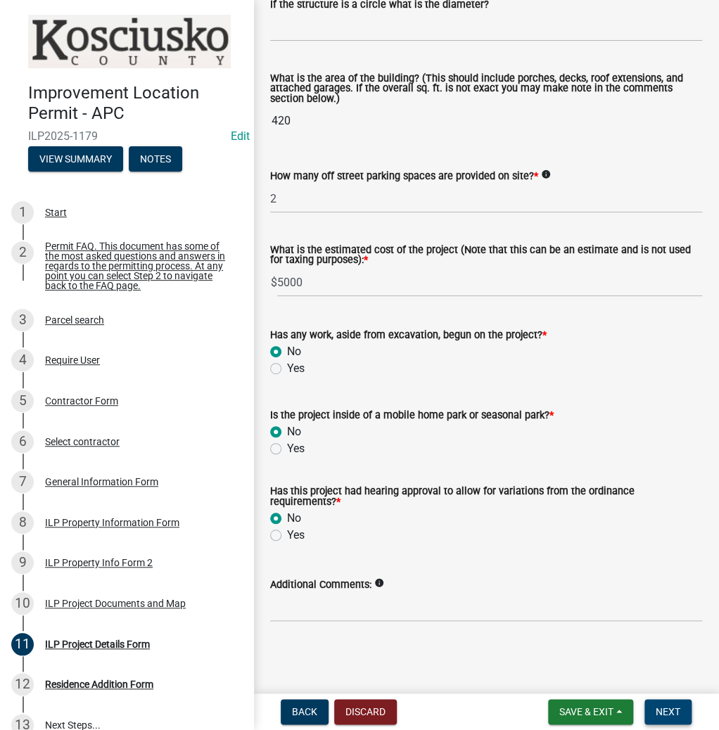
click at [658, 706] on span "Next" at bounding box center [667, 711] width 25 height 11
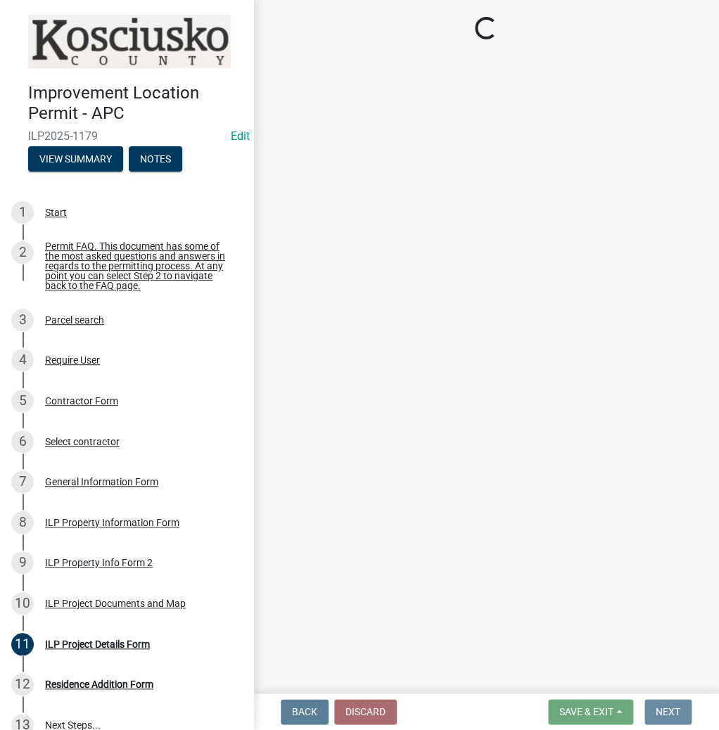
scroll to position [0, 0]
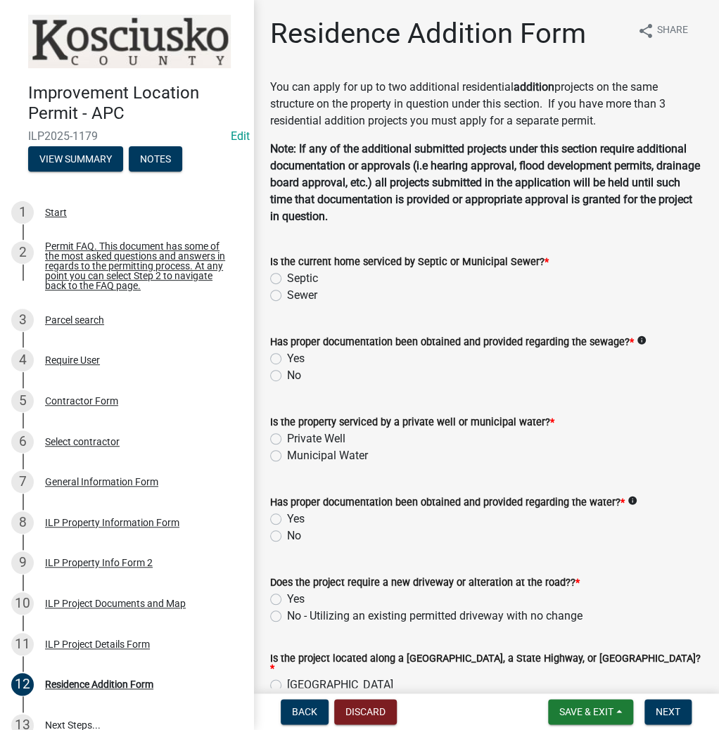
click at [287, 278] on label "Septic" at bounding box center [302, 278] width 31 height 17
click at [287, 278] on input "Septic" at bounding box center [291, 274] width 9 height 9
radio input "true"
click at [287, 359] on label "Yes" at bounding box center [296, 358] width 18 height 17
click at [287, 359] on input "Yes" at bounding box center [291, 354] width 9 height 9
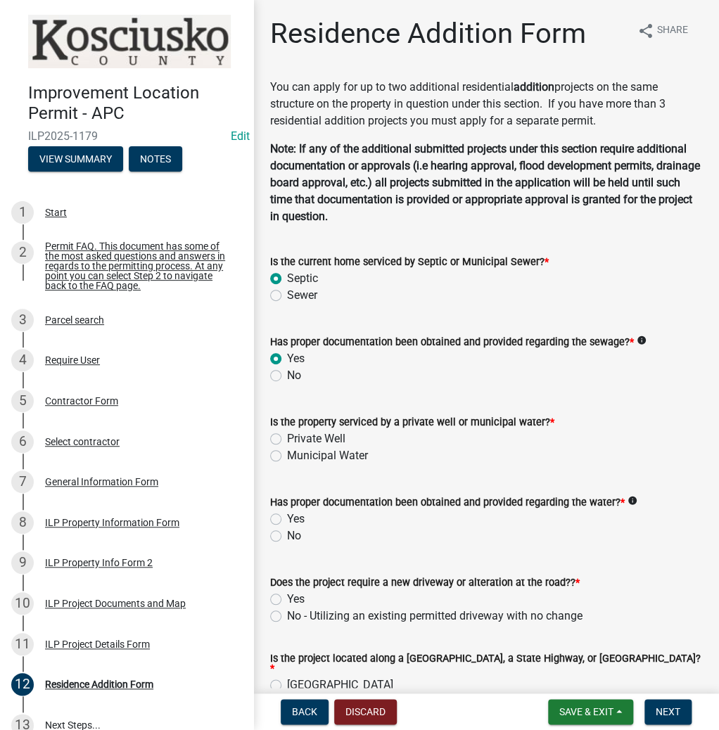
radio input "true"
click at [287, 435] on label "Private Well" at bounding box center [316, 438] width 58 height 17
click at [287, 435] on input "Private Well" at bounding box center [291, 434] width 9 height 9
radio input "true"
click at [287, 520] on label "Yes" at bounding box center [296, 518] width 18 height 17
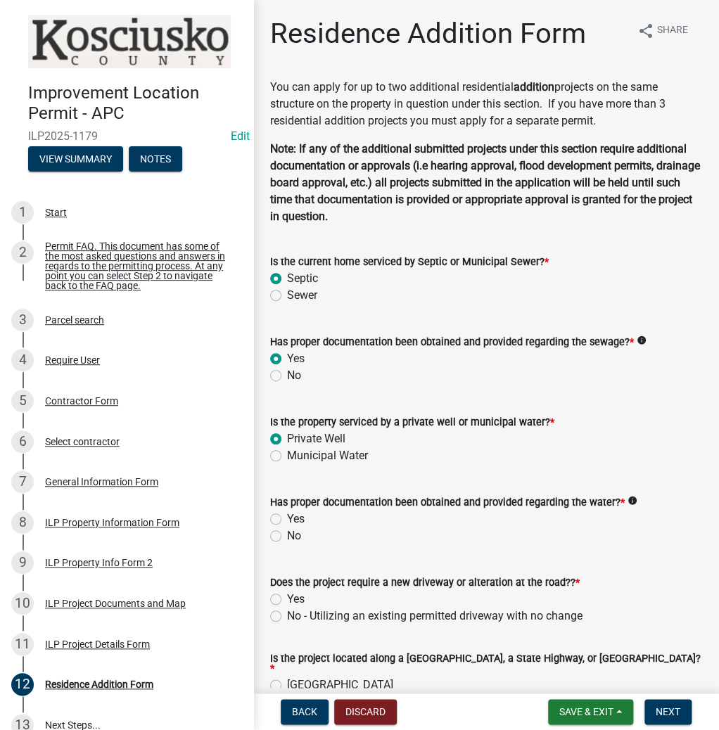
click at [287, 520] on input "Yes" at bounding box center [291, 514] width 9 height 9
radio input "true"
click at [287, 616] on label "No - Utilizing an existing permitted driveway with no change" at bounding box center [434, 615] width 295 height 17
click at [287, 616] on input "No - Utilizing an existing permitted driveway with no change" at bounding box center [291, 611] width 9 height 9
radio input "true"
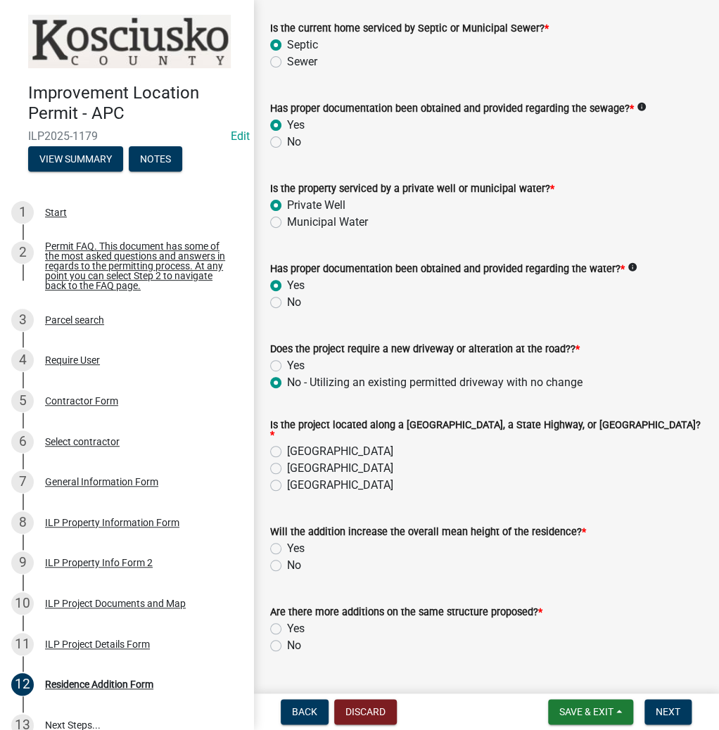
scroll to position [262, 0]
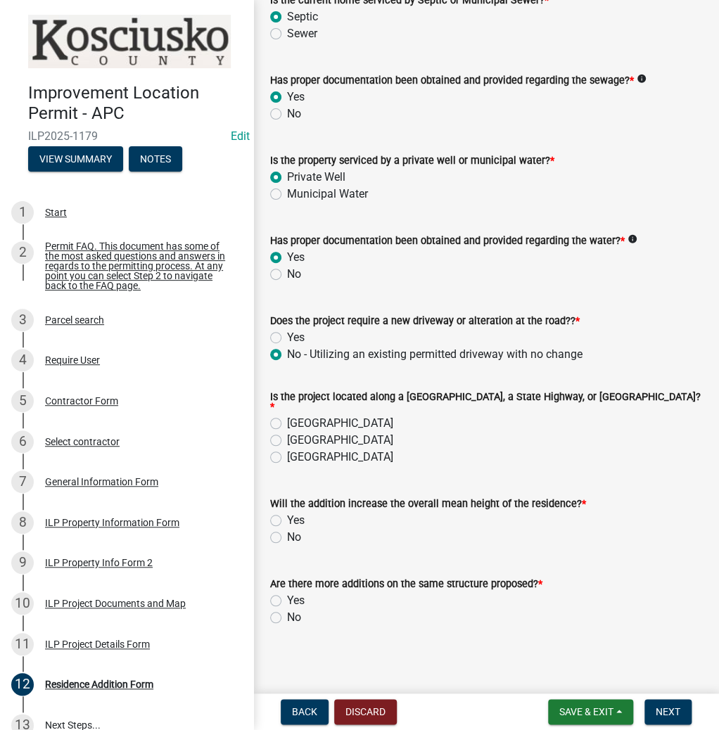
click at [287, 415] on label "[GEOGRAPHIC_DATA]" at bounding box center [340, 423] width 106 height 17
click at [287, 415] on input "[GEOGRAPHIC_DATA]" at bounding box center [291, 419] width 9 height 9
radio input "true"
click at [283, 529] on div "No" at bounding box center [486, 537] width 432 height 17
click at [283, 535] on div "No" at bounding box center [486, 537] width 432 height 17
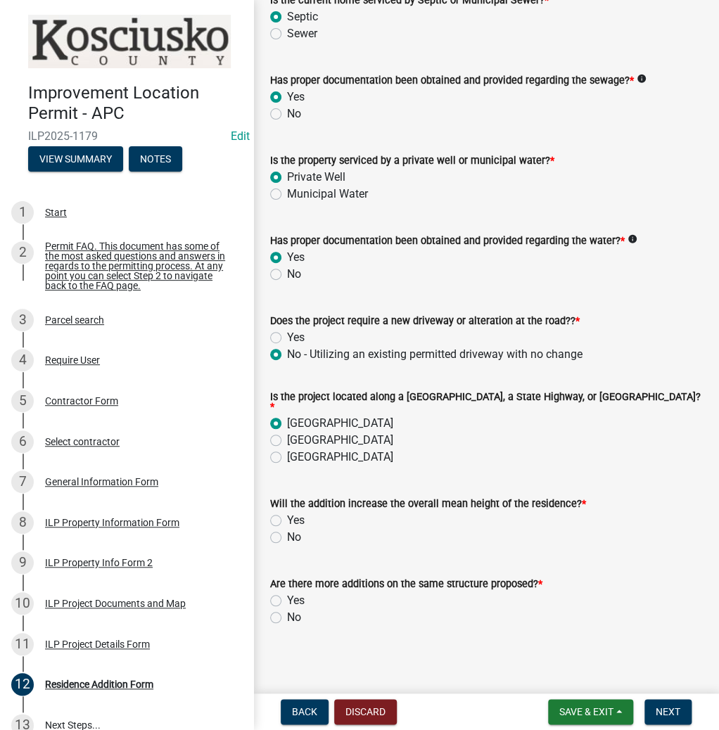
click at [287, 529] on label "No" at bounding box center [294, 537] width 14 height 17
click at [287, 529] on input "No" at bounding box center [291, 533] width 9 height 9
radio input "true"
click at [287, 609] on label "No" at bounding box center [294, 617] width 14 height 17
click at [287, 609] on input "No" at bounding box center [291, 613] width 9 height 9
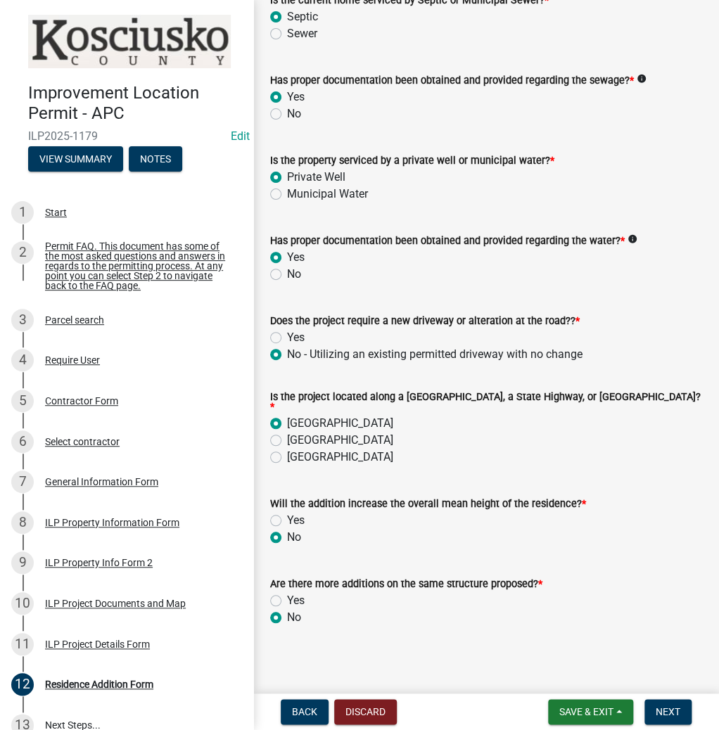
radio input "true"
click at [661, 714] on span "Next" at bounding box center [667, 711] width 25 height 11
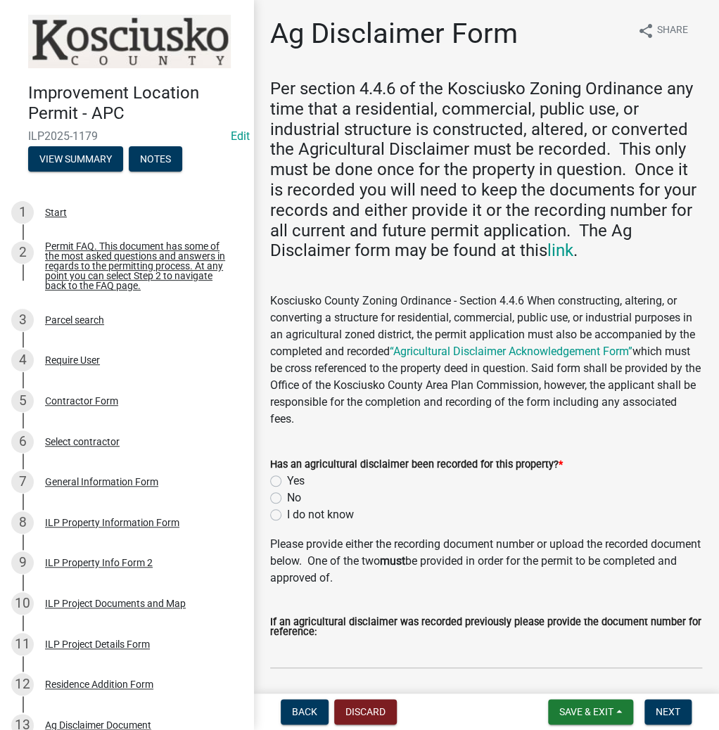
click at [268, 478] on div "Has an agricultural disclaimer been recorded for this property? * Yes No I do n…" at bounding box center [485, 481] width 453 height 84
click at [287, 479] on label "Yes" at bounding box center [296, 480] width 18 height 17
click at [287, 479] on input "Yes" at bounding box center [291, 476] width 9 height 9
radio input "true"
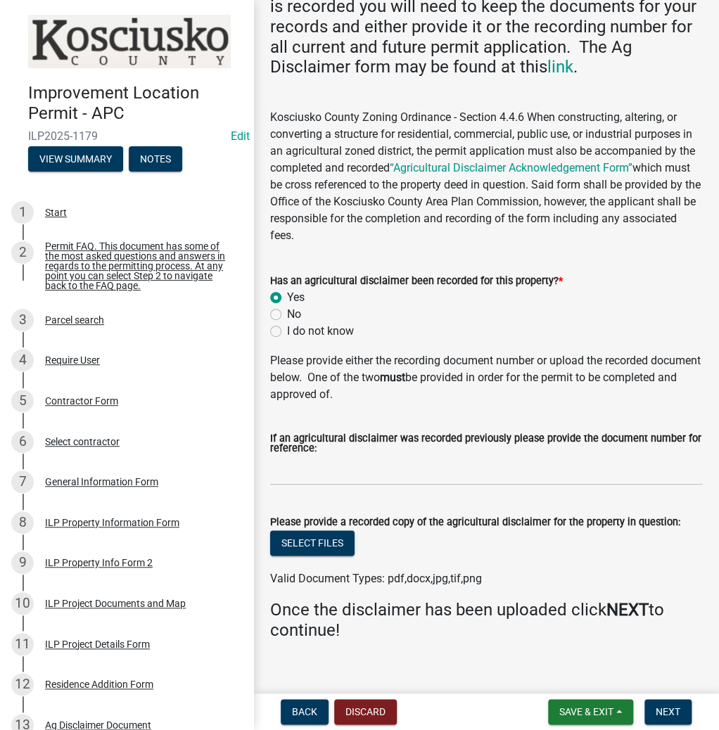
scroll to position [202, 0]
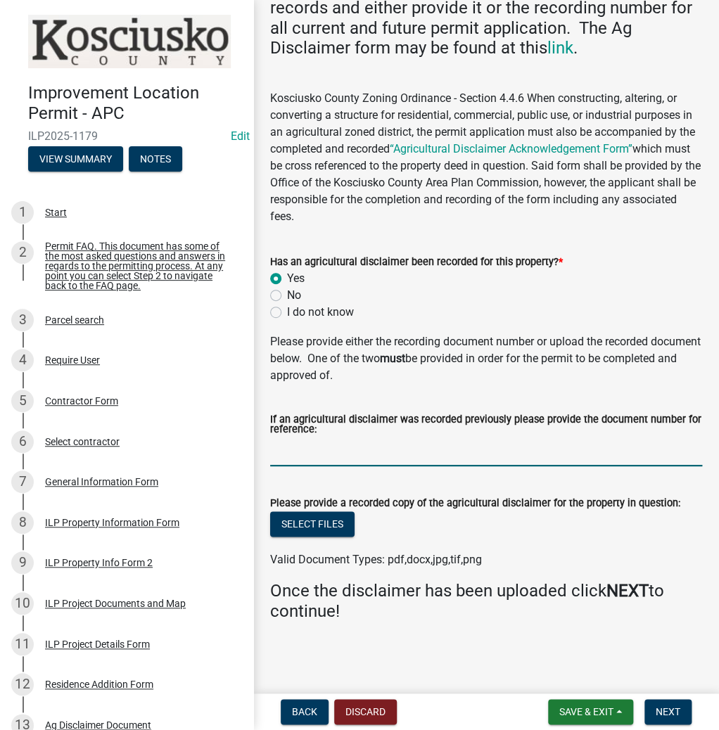
click at [333, 452] on input "If an agricultural disclaimer was recorded previously please provide the docume…" at bounding box center [486, 451] width 432 height 29
type input "2025090900"
click at [325, 526] on button "Select files" at bounding box center [312, 523] width 84 height 25
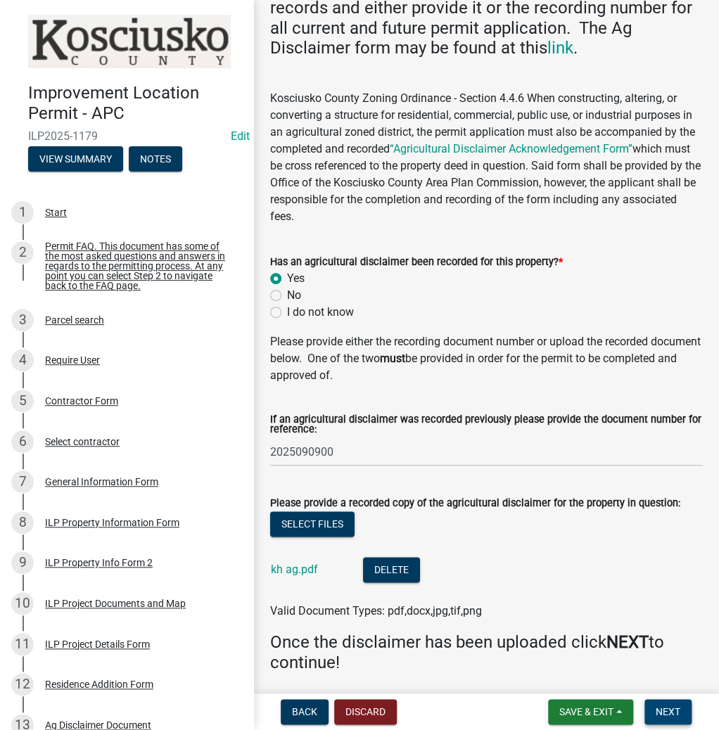
click at [663, 712] on span "Next" at bounding box center [667, 711] width 25 height 11
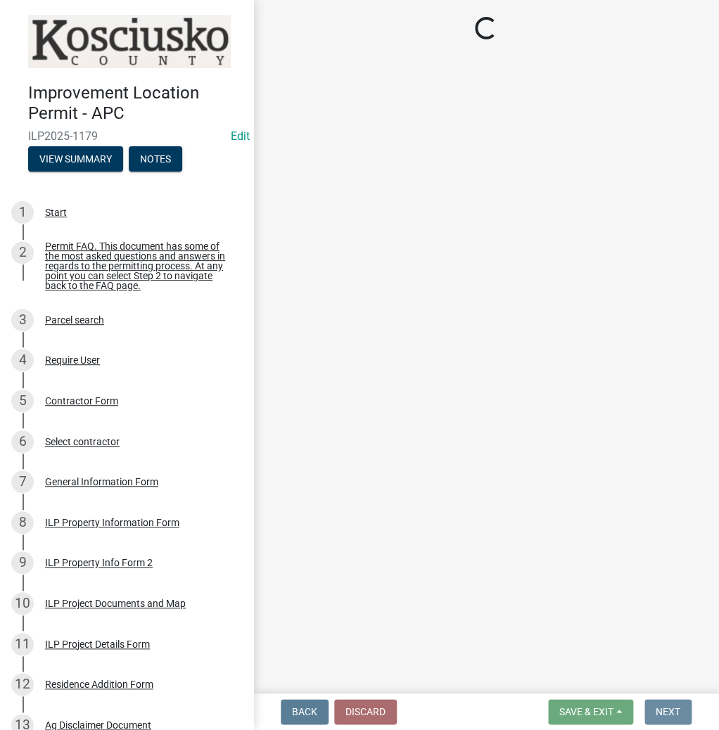
scroll to position [0, 0]
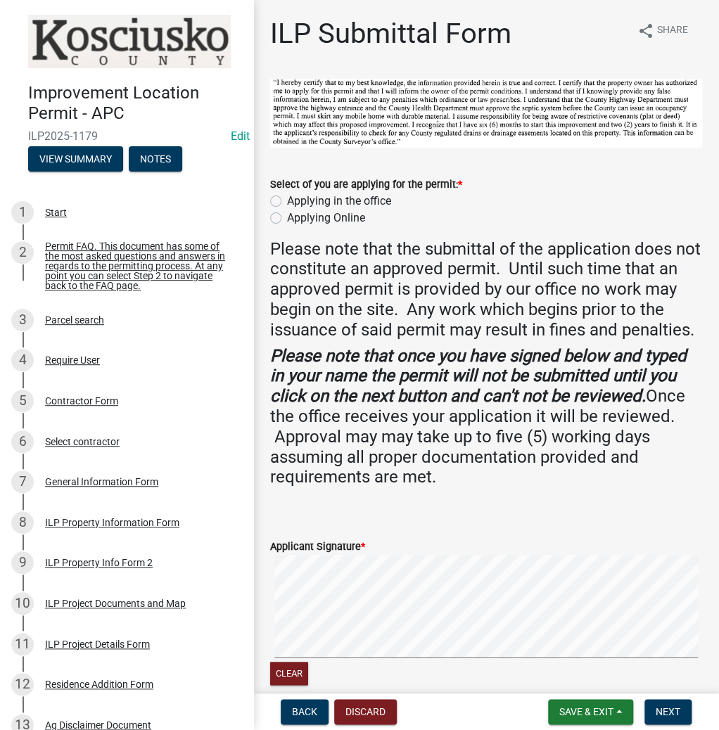
click at [287, 200] on label "Applying in the office" at bounding box center [339, 201] width 104 height 17
click at [287, 200] on input "Applying in the office" at bounding box center [291, 197] width 9 height 9
radio input "true"
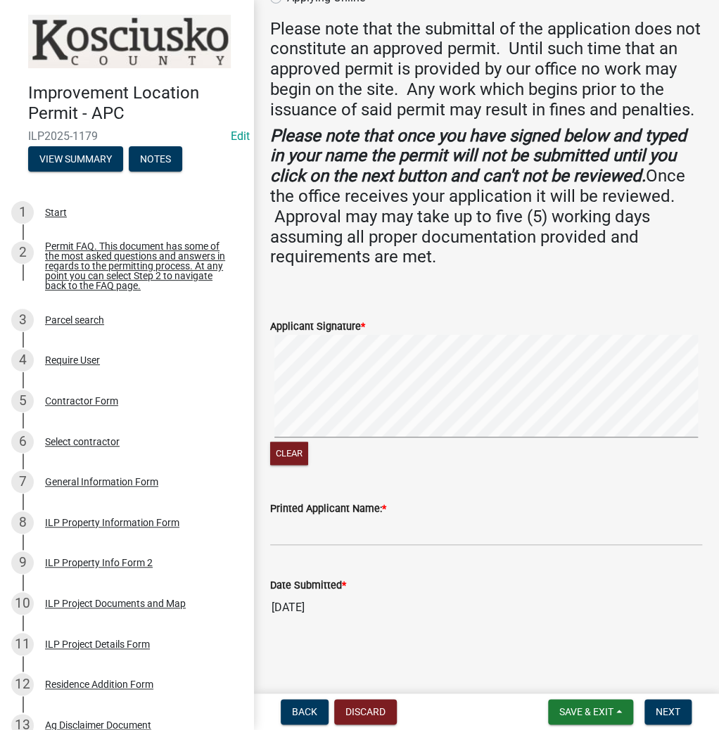
scroll to position [239, 0]
click at [382, 530] on input "Printed Applicant Name: *" at bounding box center [486, 531] width 432 height 29
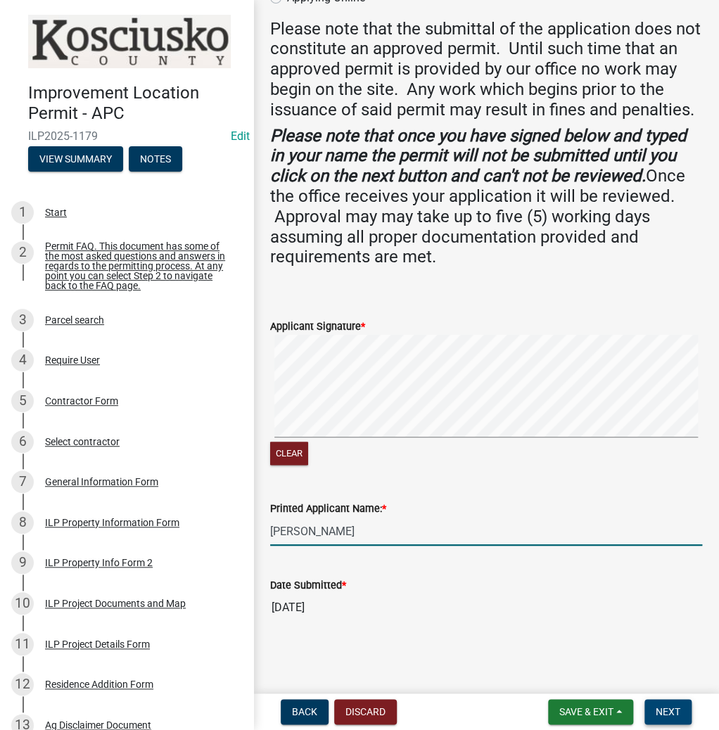
type input "[PERSON_NAME]"
click at [672, 709] on span "Next" at bounding box center [667, 711] width 25 height 11
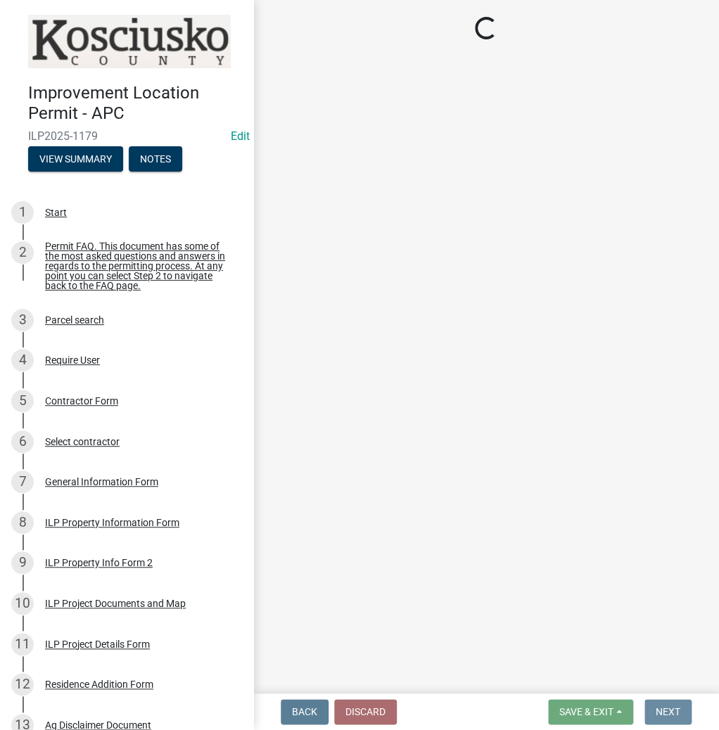
scroll to position [0, 0]
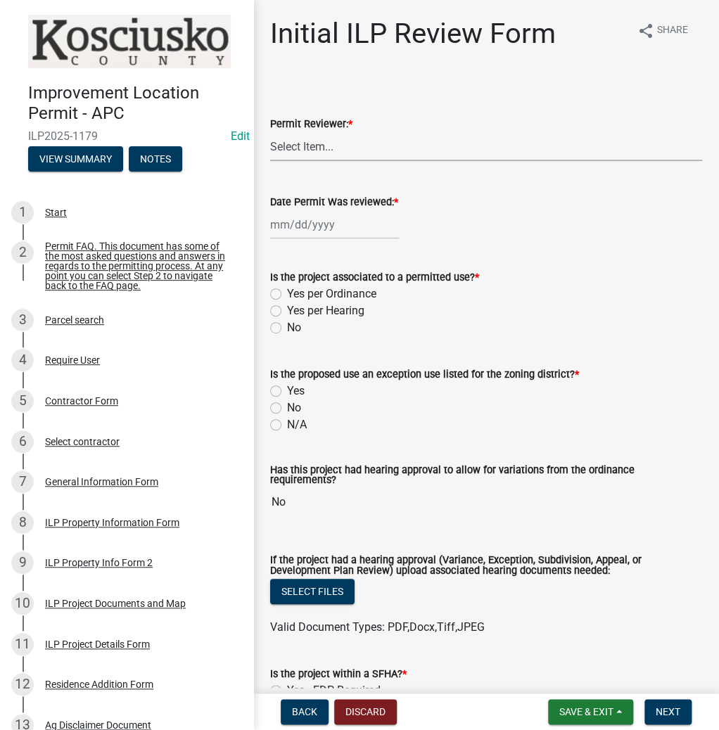
click at [315, 142] on select "Select Item... MMS LT AT CS [PERSON_NAME]" at bounding box center [486, 146] width 432 height 29
click at [270, 132] on select "Select Item... MMS LT AT CS [PERSON_NAME]" at bounding box center [486, 146] width 432 height 29
select select "fc758b50-acba-4166-9f24-5248f0f78016"
click at [300, 244] on wm-data-entity-input "Date Permit Was reviewed: *" at bounding box center [486, 213] width 432 height 78
click at [287, 226] on div at bounding box center [334, 224] width 129 height 29
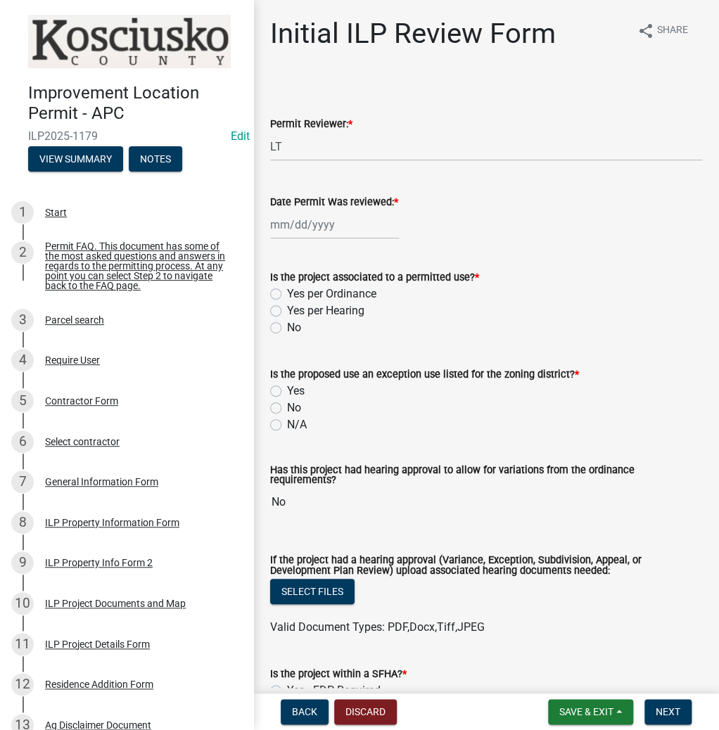
select select "9"
select select "2025"
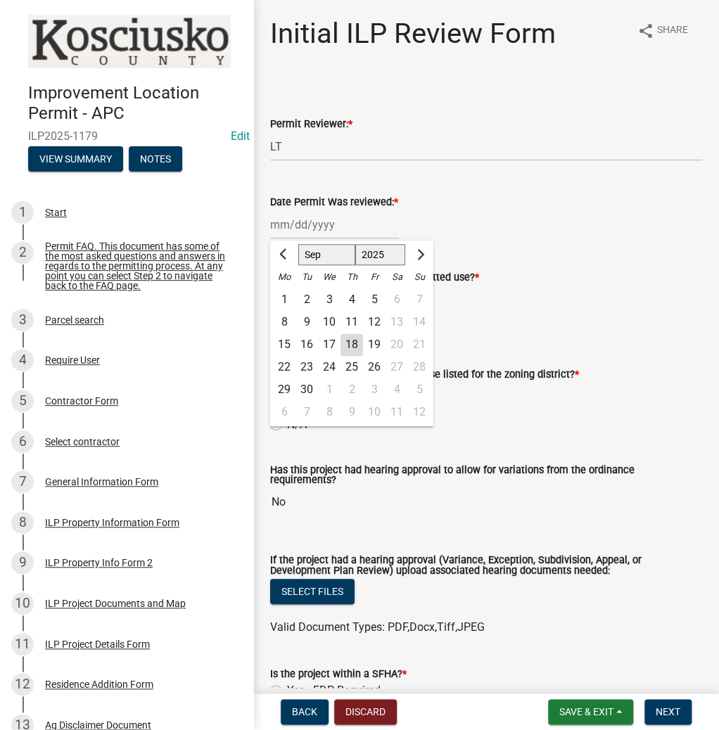
click at [352, 343] on div "18" at bounding box center [351, 344] width 22 height 22
type input "[DATE]"
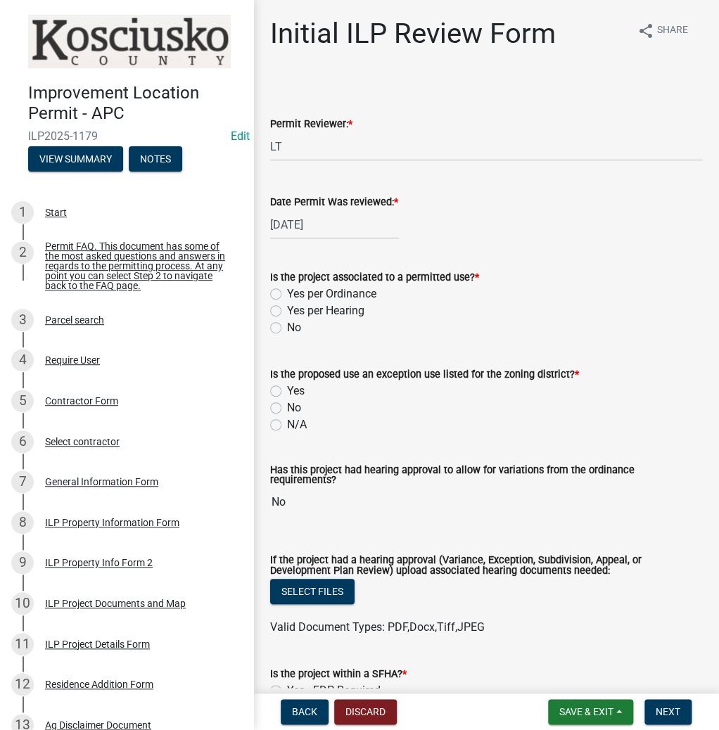
click at [287, 295] on label "Yes per Ordinance" at bounding box center [331, 293] width 89 height 17
click at [287, 295] on input "Yes per Ordinance" at bounding box center [291, 289] width 9 height 9
radio input "true"
click at [281, 406] on div "No" at bounding box center [486, 407] width 432 height 17
click at [287, 406] on label "No" at bounding box center [294, 407] width 14 height 17
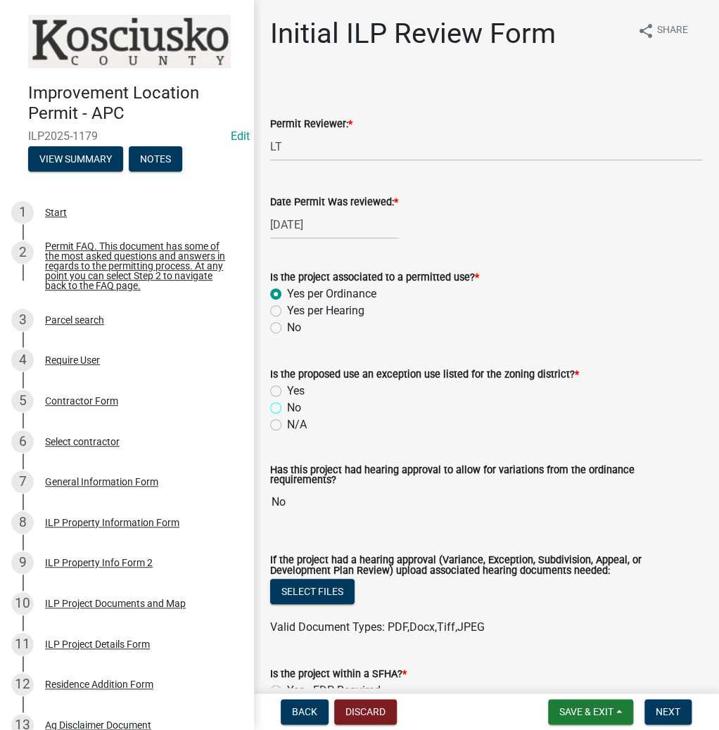
click at [287, 406] on input "No" at bounding box center [291, 403] width 9 height 9
radio input "true"
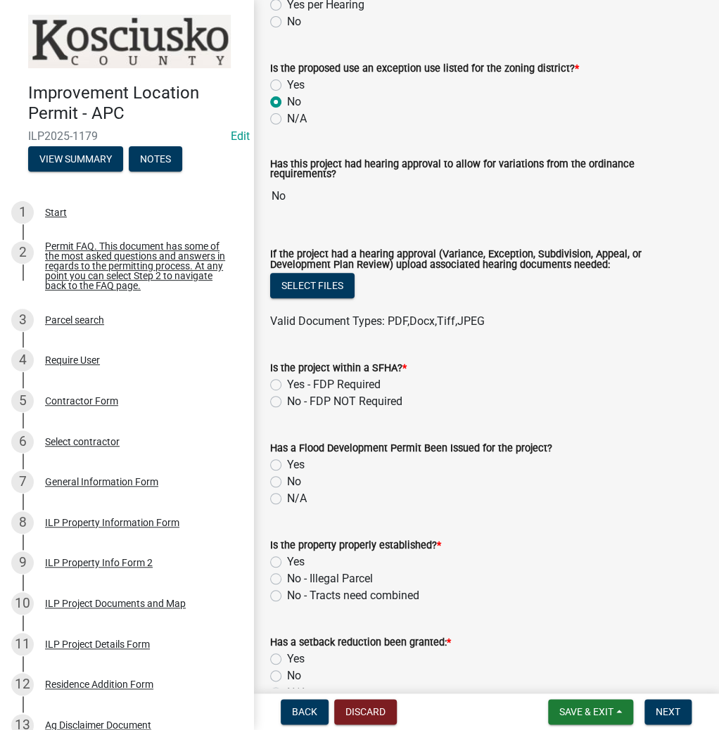
scroll to position [337, 0]
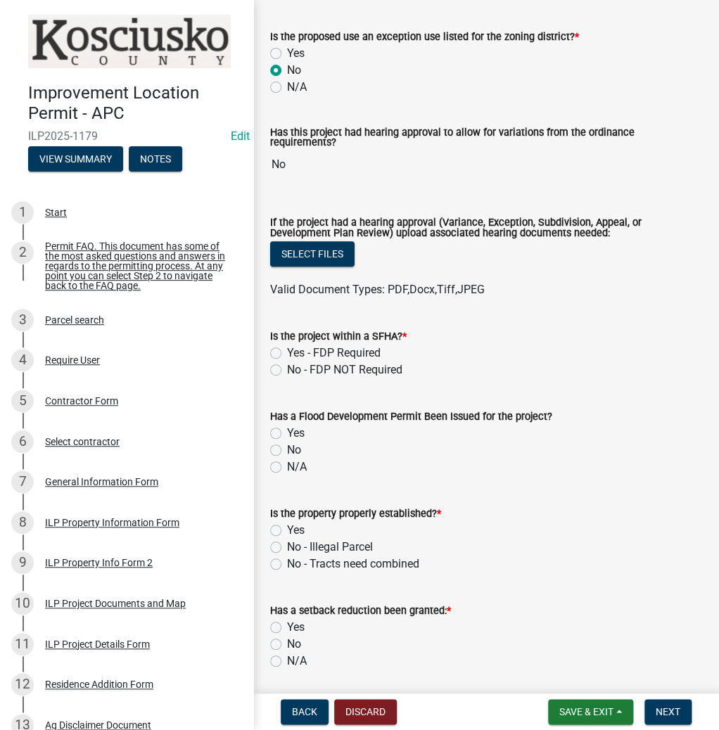
click at [287, 366] on label "No - FDP NOT Required" at bounding box center [344, 369] width 115 height 17
click at [287, 366] on input "No - FDP NOT Required" at bounding box center [291, 365] width 9 height 9
radio input "true"
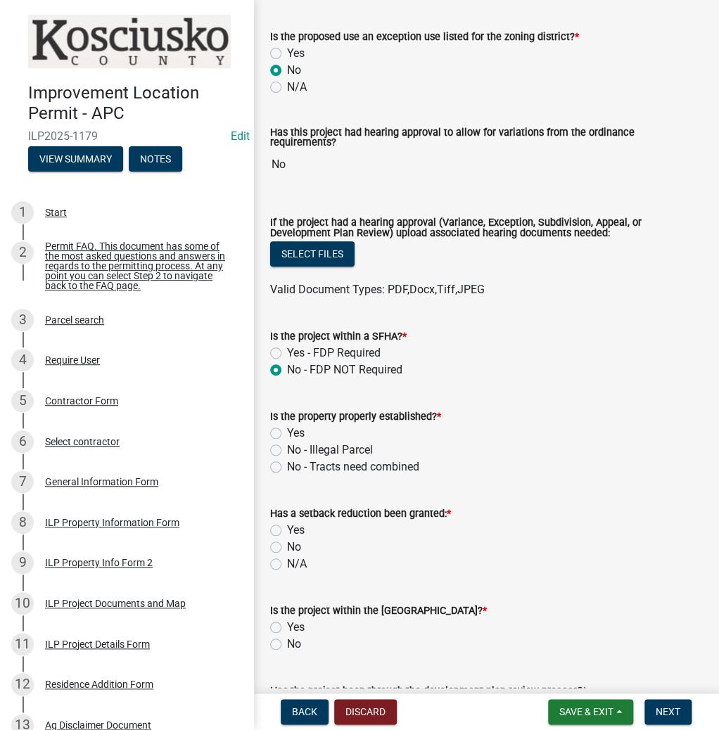
click at [287, 425] on label "Yes" at bounding box center [296, 433] width 18 height 17
click at [287, 425] on input "Yes" at bounding box center [291, 429] width 9 height 9
radio input "true"
click at [287, 543] on label "No" at bounding box center [294, 547] width 14 height 17
click at [287, 543] on input "No" at bounding box center [291, 543] width 9 height 9
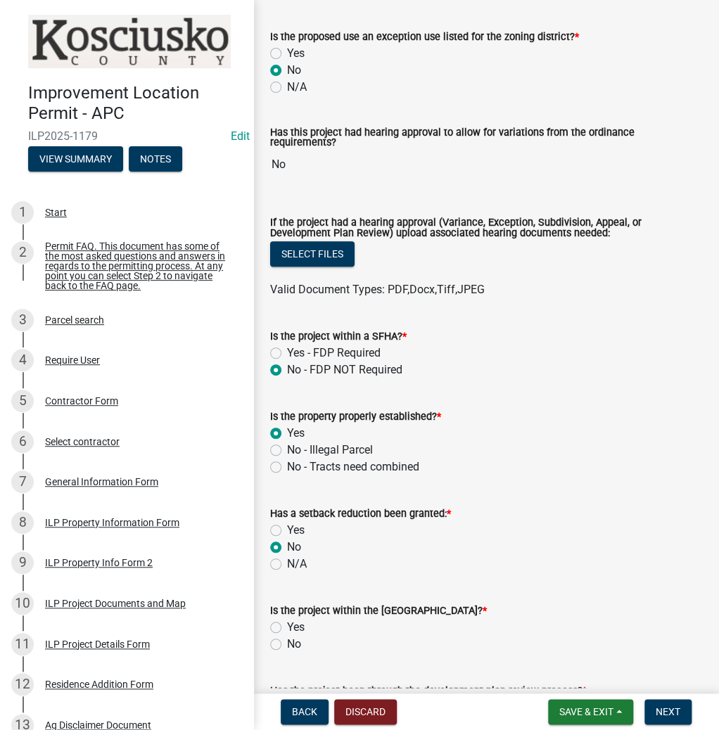
radio input "true"
click at [287, 636] on label "No" at bounding box center [294, 644] width 14 height 17
click at [287, 636] on input "No" at bounding box center [291, 640] width 9 height 9
radio input "true"
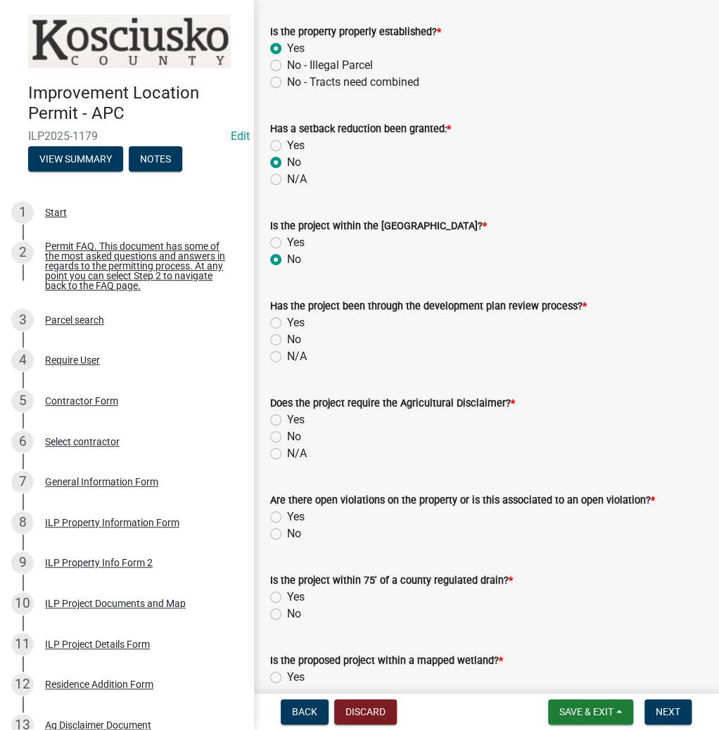
scroll to position [787, 0]
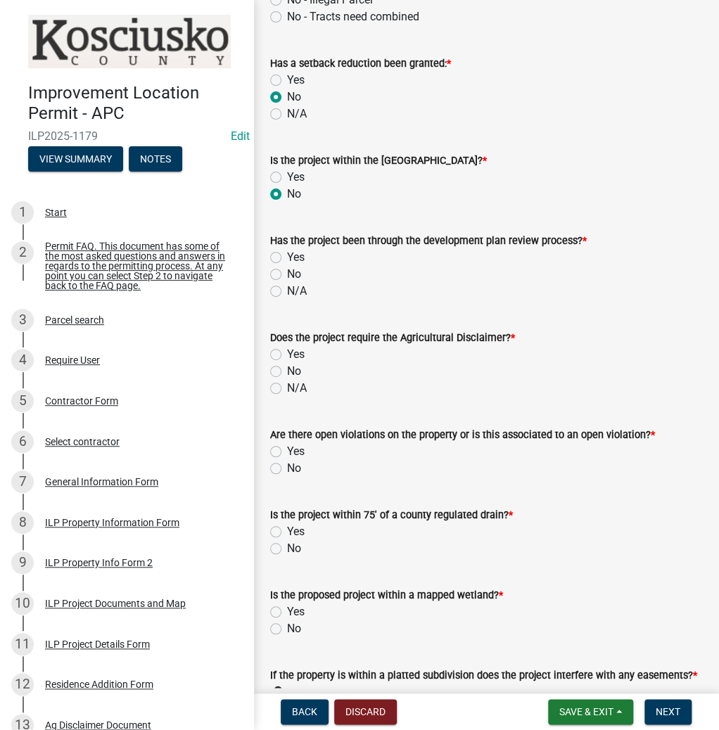
click at [287, 269] on label "No" at bounding box center [294, 274] width 14 height 17
click at [287, 269] on input "No" at bounding box center [291, 270] width 9 height 9
radio input "true"
click at [287, 347] on label "Yes" at bounding box center [296, 354] width 18 height 17
click at [287, 347] on input "Yes" at bounding box center [291, 350] width 9 height 9
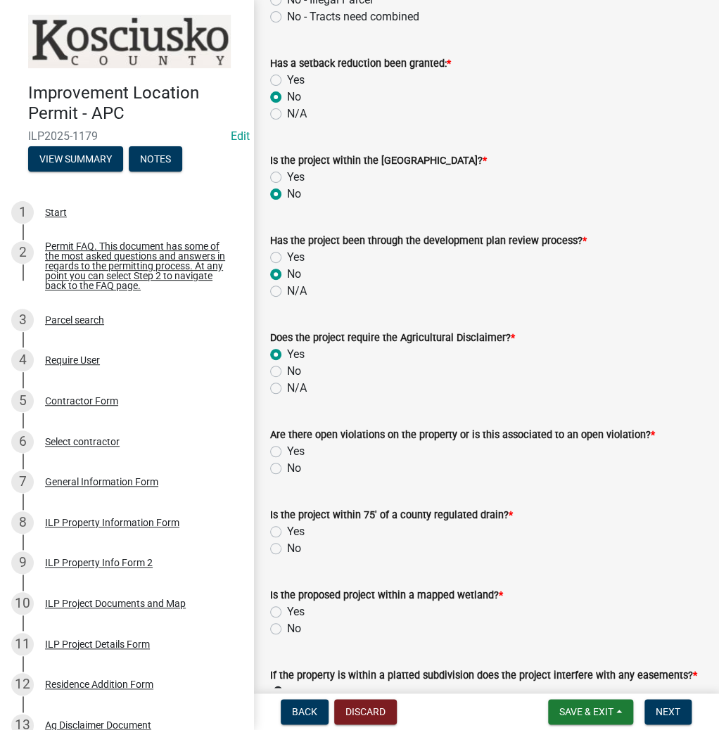
radio input "true"
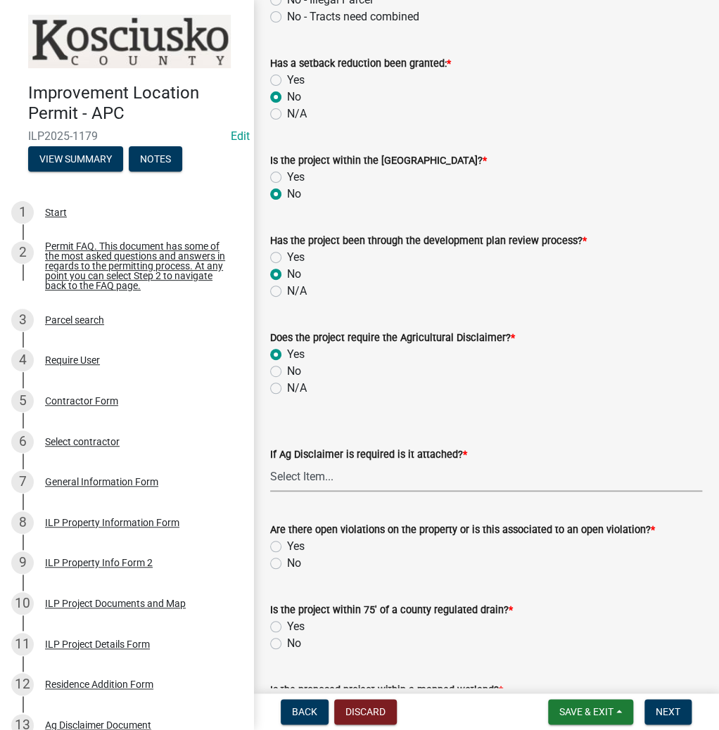
click at [314, 467] on select "Select Item... Yes No" at bounding box center [486, 477] width 432 height 29
click at [270, 463] on select "Select Item... Yes No" at bounding box center [486, 477] width 432 height 29
select select "c0fa77dd-9ee0-4144-9979-eb2eebb8c086"
click at [287, 557] on label "No" at bounding box center [294, 563] width 14 height 17
click at [287, 557] on input "No" at bounding box center [291, 559] width 9 height 9
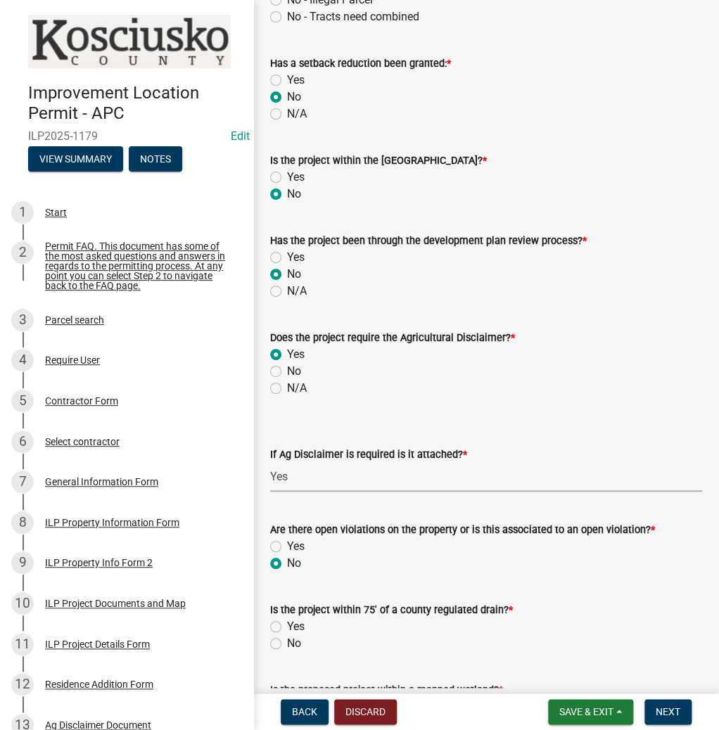
radio input "true"
click at [287, 638] on label "No" at bounding box center [294, 643] width 14 height 17
click at [287, 638] on input "No" at bounding box center [291, 639] width 9 height 9
radio input "true"
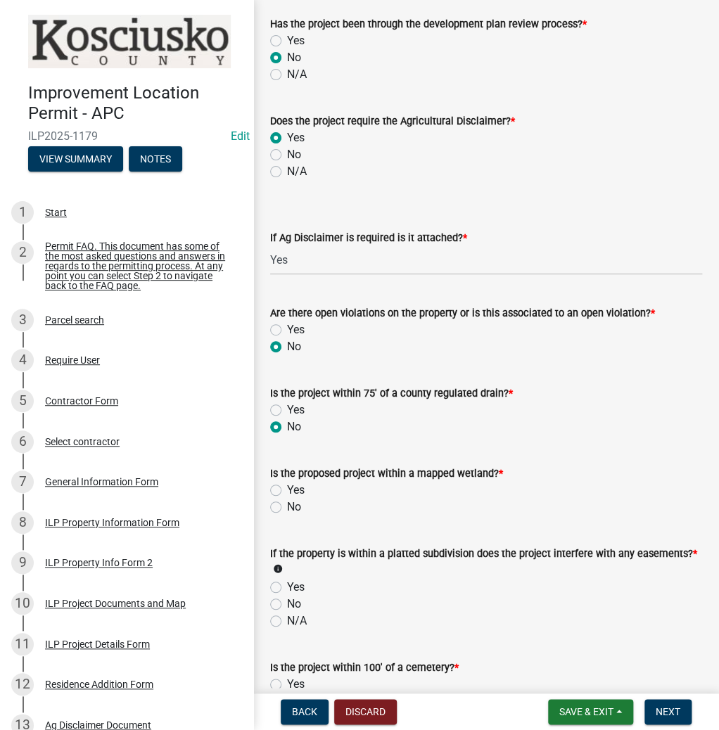
scroll to position [1125, 0]
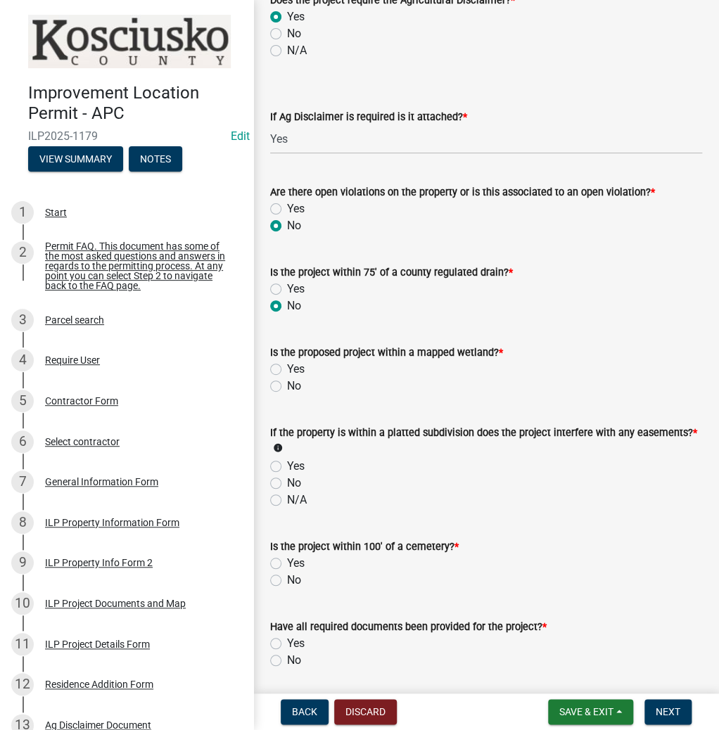
click at [287, 382] on label "No" at bounding box center [294, 386] width 14 height 17
click at [287, 382] on input "No" at bounding box center [291, 382] width 9 height 9
radio input "true"
click at [287, 478] on label "No" at bounding box center [294, 483] width 14 height 17
click at [287, 478] on input "No" at bounding box center [291, 479] width 9 height 9
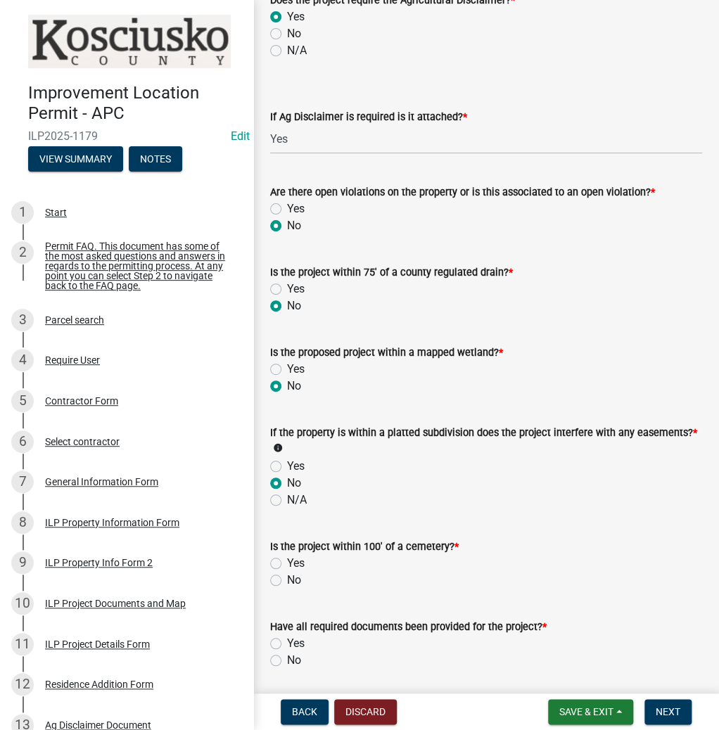
radio input "true"
click at [287, 574] on label "No" at bounding box center [294, 580] width 14 height 17
click at [287, 574] on input "No" at bounding box center [291, 576] width 9 height 9
radio input "true"
click at [282, 635] on div "Yes" at bounding box center [486, 643] width 432 height 17
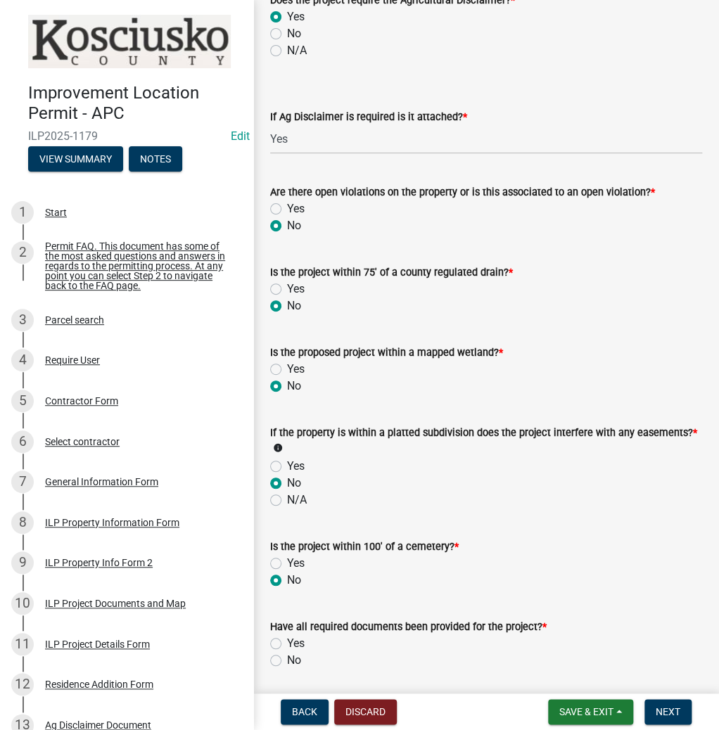
click at [287, 635] on label "Yes" at bounding box center [296, 643] width 18 height 17
click at [287, 635] on input "Yes" at bounding box center [291, 639] width 9 height 9
radio input "true"
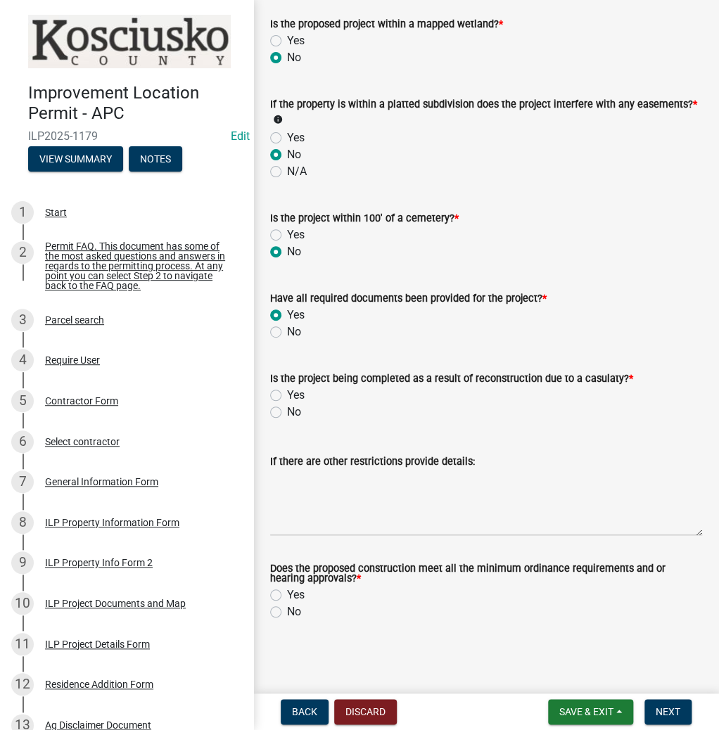
scroll to position [1448, 0]
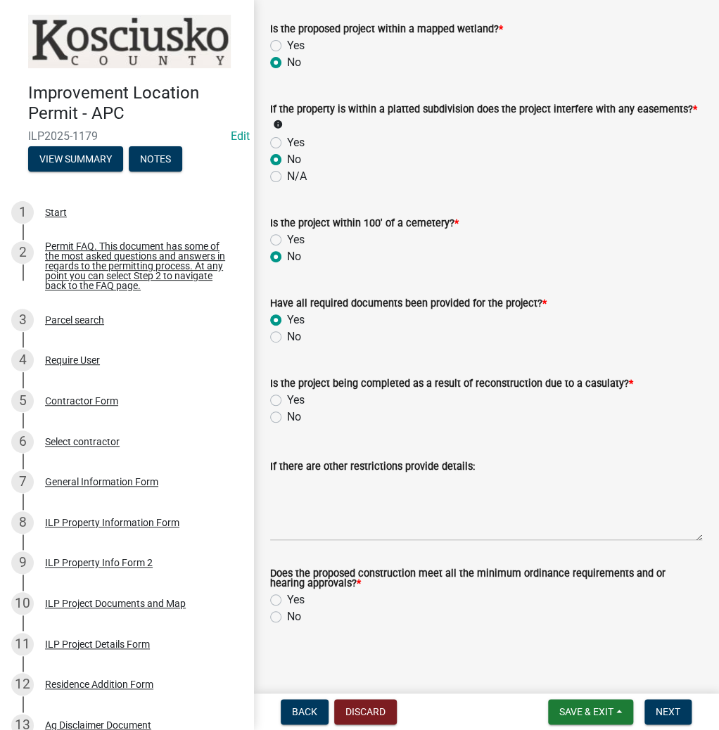
click at [287, 410] on label "No" at bounding box center [294, 416] width 14 height 17
click at [287, 410] on input "No" at bounding box center [291, 412] width 9 height 9
radio input "true"
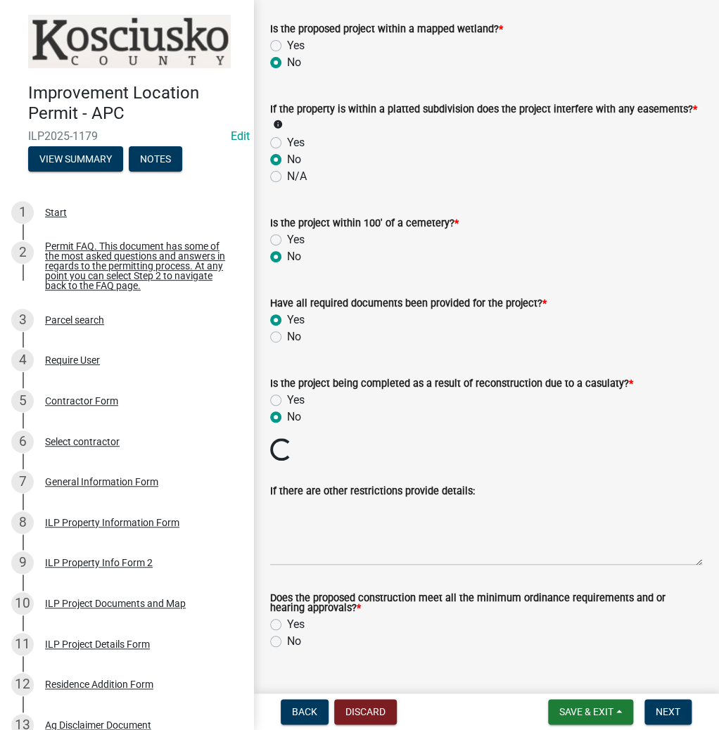
click at [287, 623] on label "Yes" at bounding box center [296, 624] width 18 height 17
click at [287, 623] on input "Yes" at bounding box center [291, 620] width 9 height 9
radio input "true"
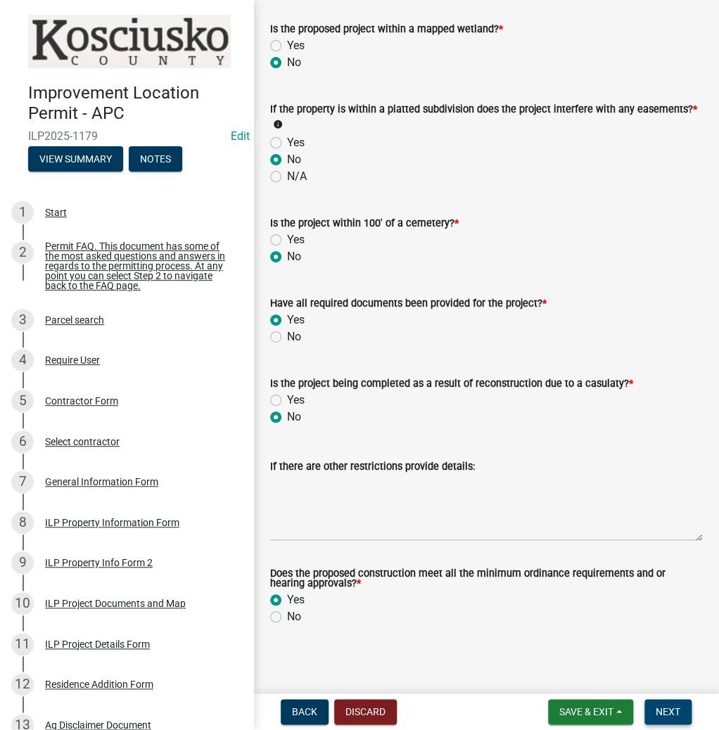
click at [673, 709] on span "Next" at bounding box center [667, 711] width 25 height 11
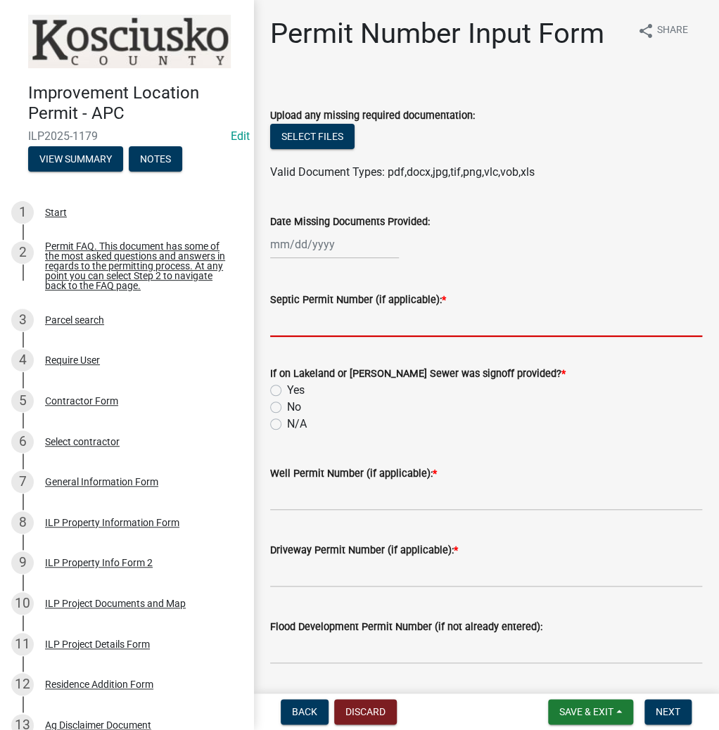
click at [461, 331] on input "Septic Permit Number (if applicable): *" at bounding box center [486, 322] width 432 height 29
type input "LONO"
click at [287, 399] on input "No" at bounding box center [291, 403] width 9 height 9
radio input "true"
click at [287, 416] on input "N/A" at bounding box center [291, 420] width 9 height 9
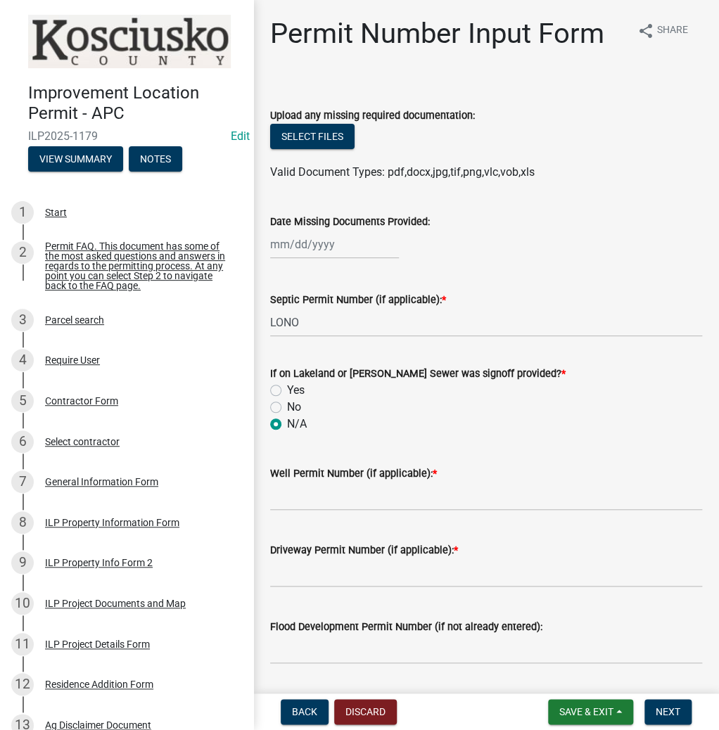
radio input "true"
type input "LONO"
type input "EXIST"
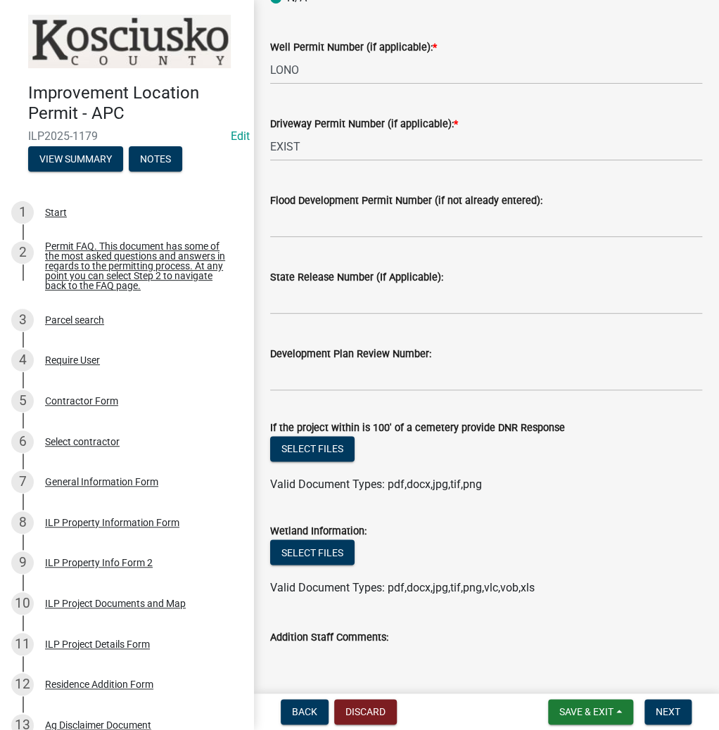
scroll to position [516, 0]
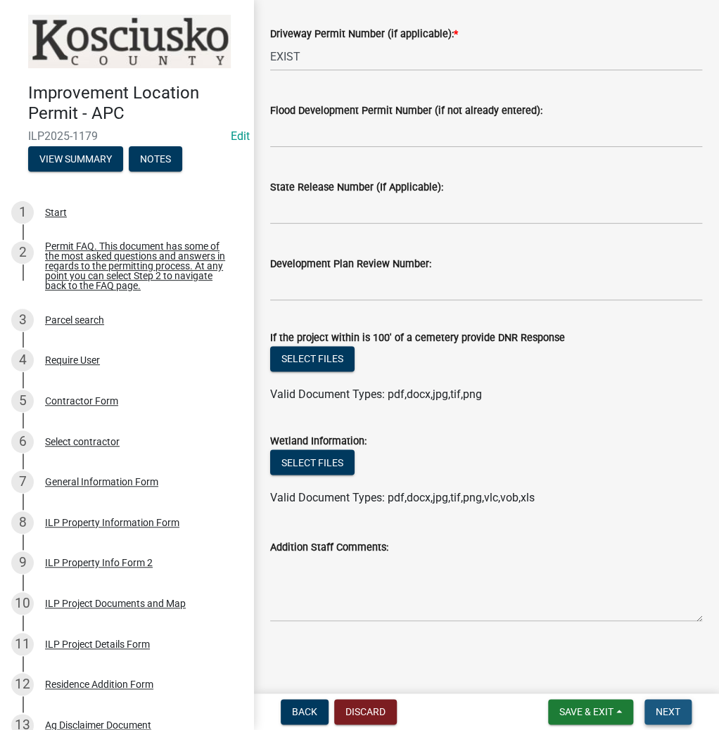
click at [672, 709] on span "Next" at bounding box center [667, 711] width 25 height 11
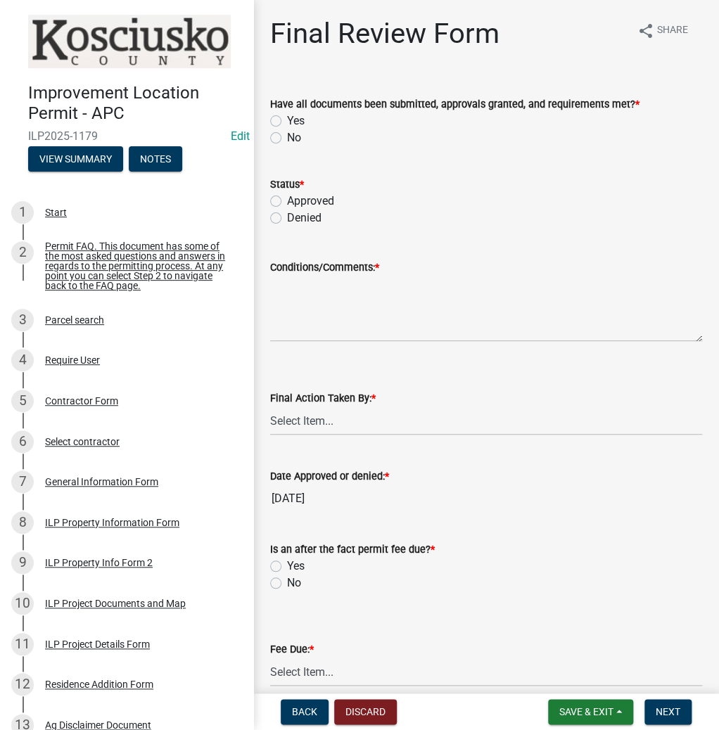
click at [287, 119] on label "Yes" at bounding box center [296, 120] width 18 height 17
click at [287, 119] on input "Yes" at bounding box center [291, 116] width 9 height 9
radio input "true"
click at [287, 200] on label "Approved" at bounding box center [310, 201] width 47 height 17
click at [287, 200] on input "Approved" at bounding box center [291, 197] width 9 height 9
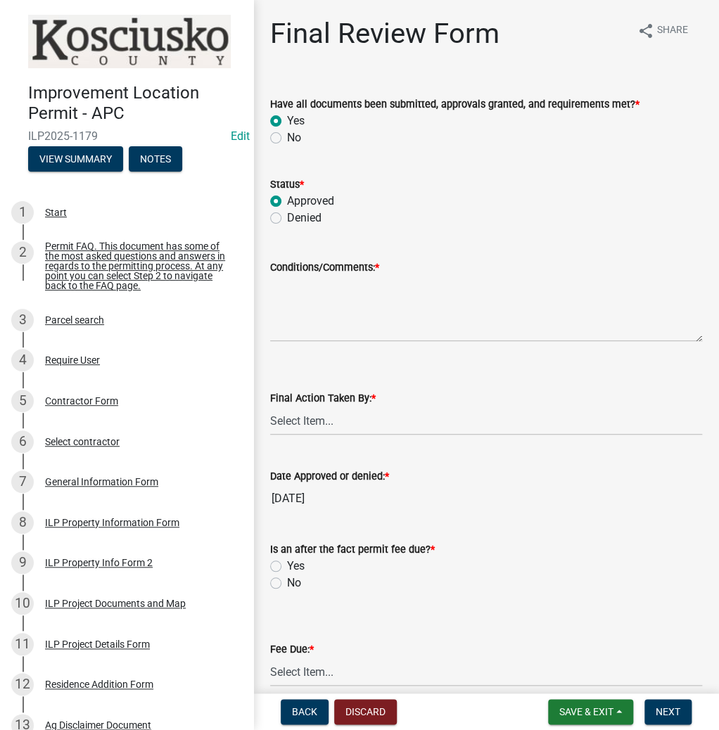
radio input "true"
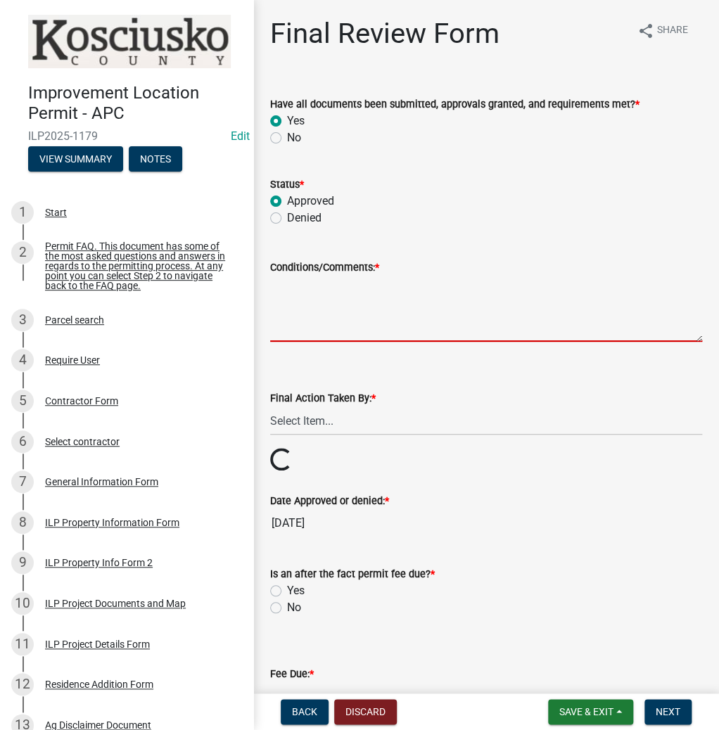
click at [405, 307] on textarea "Conditions/Comments: *" at bounding box center [486, 309] width 432 height 66
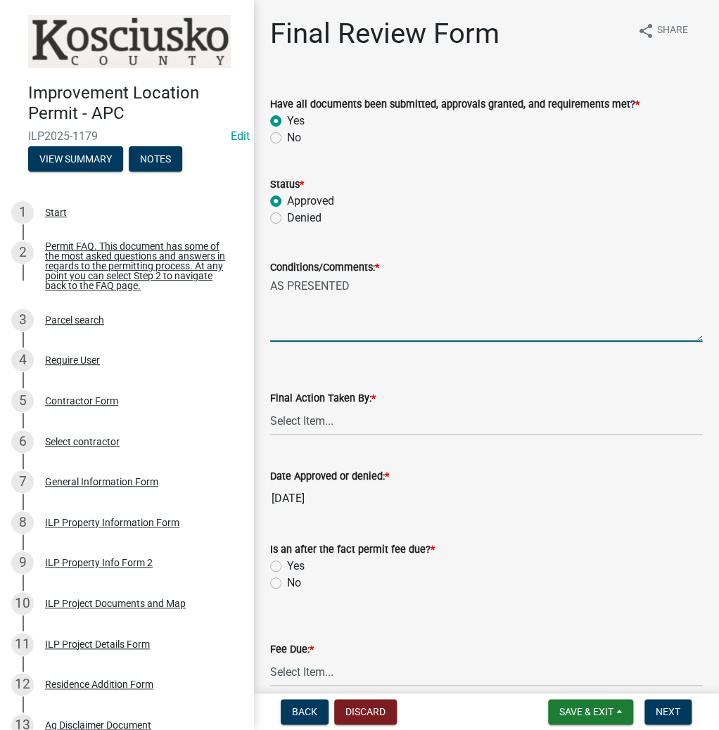
type textarea "AS PRESENTED"
select select "fc758b50-acba-4166-9f24-5248f0f78016"
click at [287, 584] on label "No" at bounding box center [294, 582] width 14 height 17
click at [287, 584] on input "No" at bounding box center [291, 578] width 9 height 9
radio input "true"
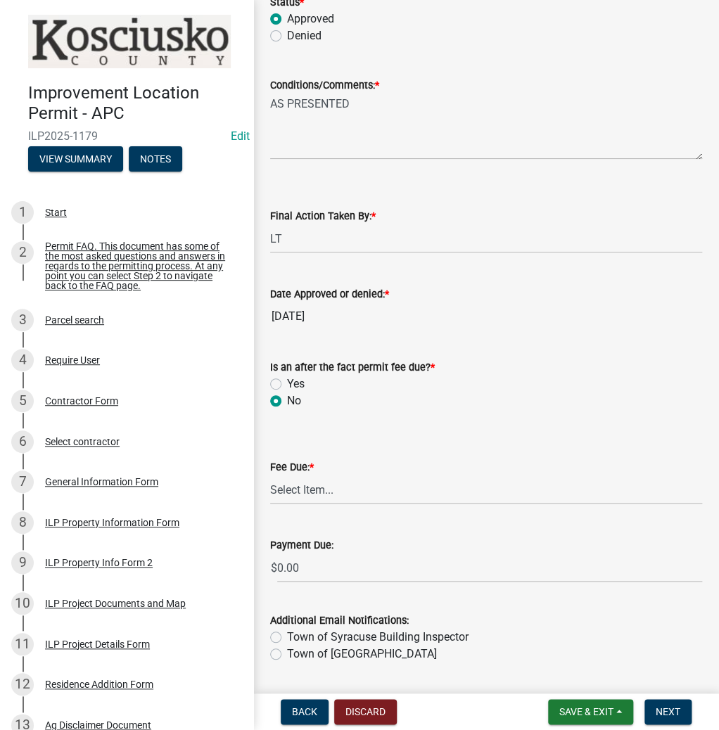
scroll to position [224, 0]
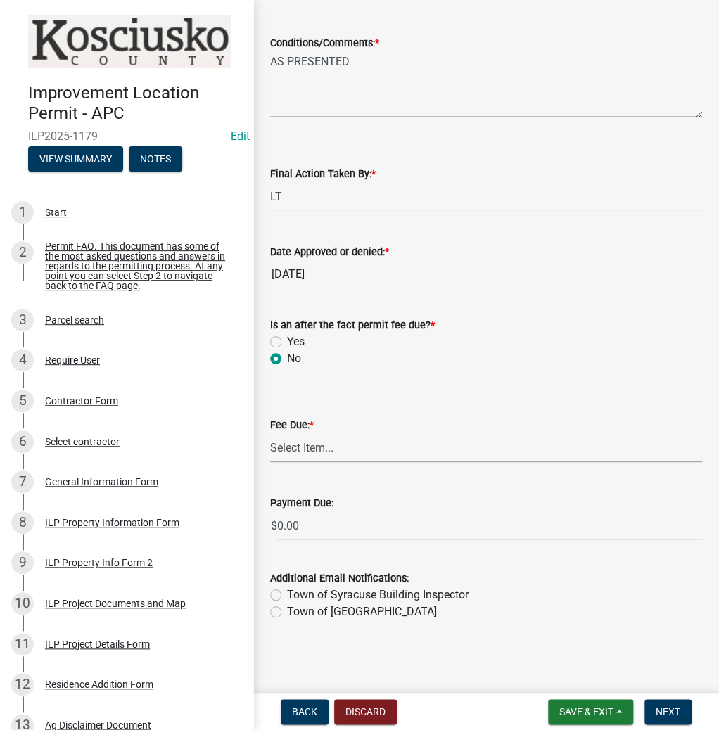
click at [304, 451] on select "Select Item... N/A $10.00 $25.00 $125.00 $250 $500 $500 + $10.00 for every 10 s…" at bounding box center [486, 447] width 432 height 29
click at [270, 462] on select "Select Item... N/A $10.00 $25.00 $125.00 $250 $500 $500 + $10.00 for every 10 s…" at bounding box center [486, 447] width 432 height 29
select select "6f482d1d-eb35-47e6-92b0-143404755581"
click at [655, 710] on span "Next" at bounding box center [667, 711] width 25 height 11
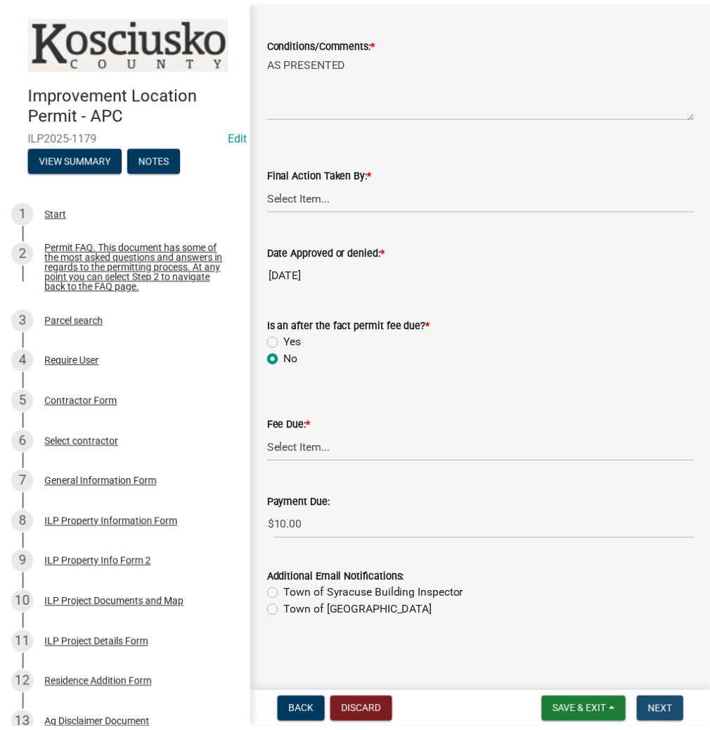
scroll to position [0, 0]
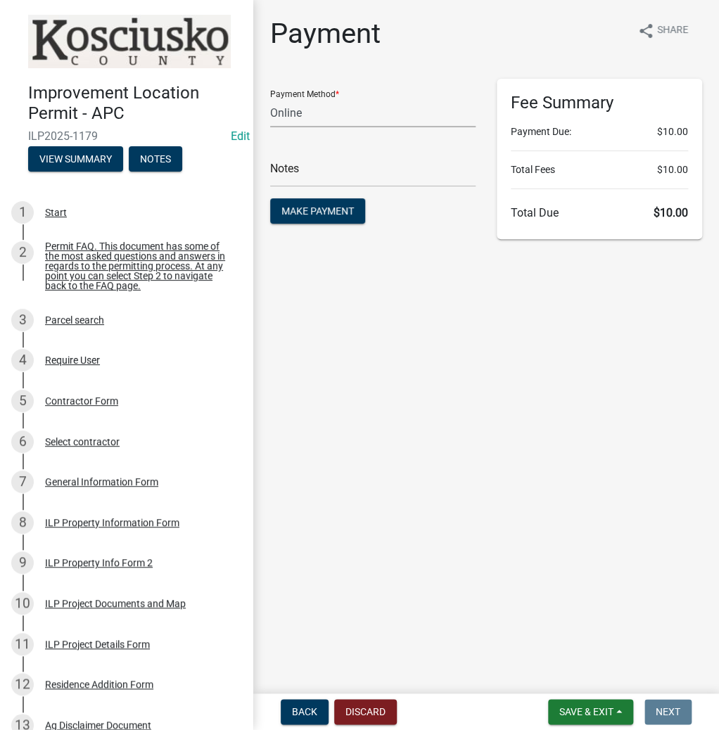
click at [309, 113] on select "Credit Card POS Check Cash Online" at bounding box center [372, 112] width 205 height 29
select select "2: 1"
click at [270, 98] on select "Credit Card POS Check Cash Online" at bounding box center [372, 112] width 205 height 29
click at [323, 210] on span "Make Payment" at bounding box center [317, 210] width 72 height 11
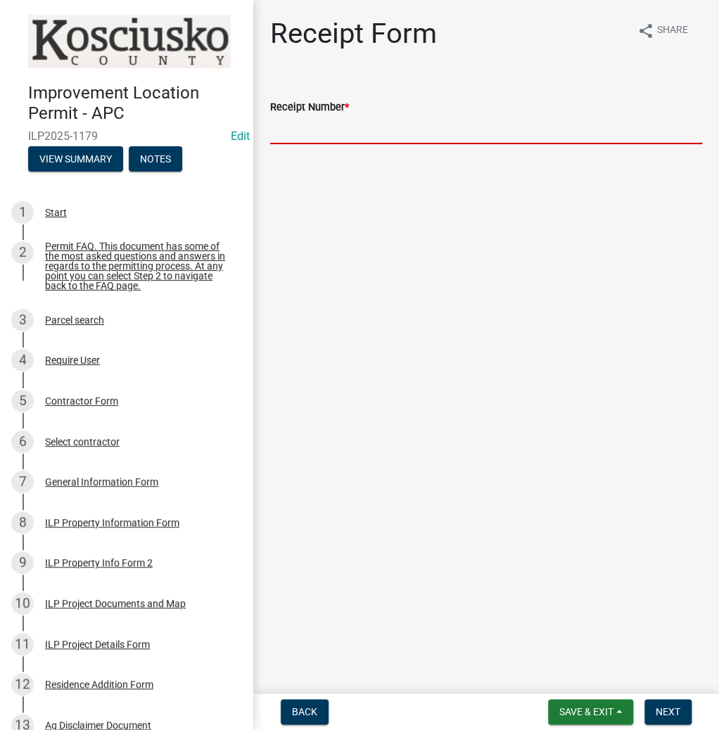
click at [363, 137] on input "Receipt Number *" at bounding box center [486, 129] width 432 height 29
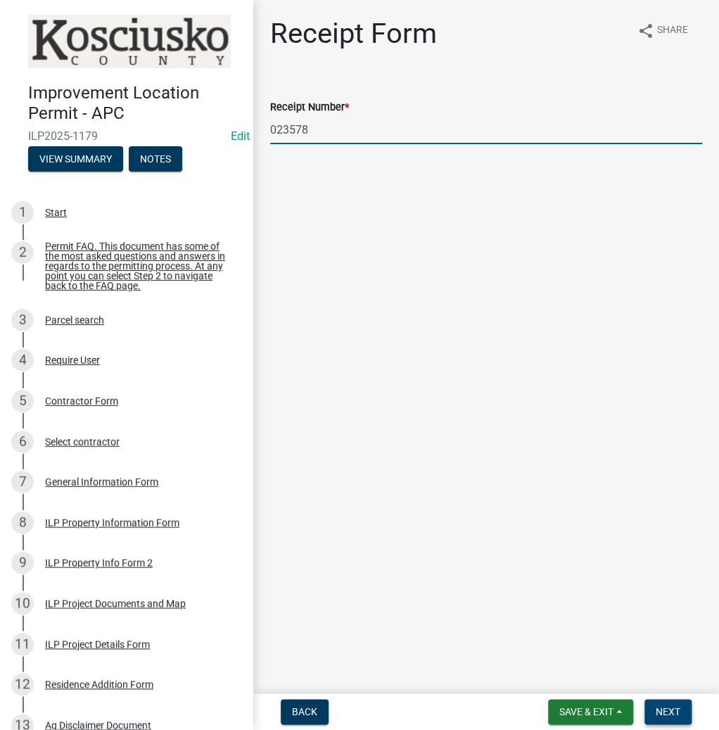
type input "023578"
click at [660, 718] on button "Next" at bounding box center [667, 711] width 47 height 25
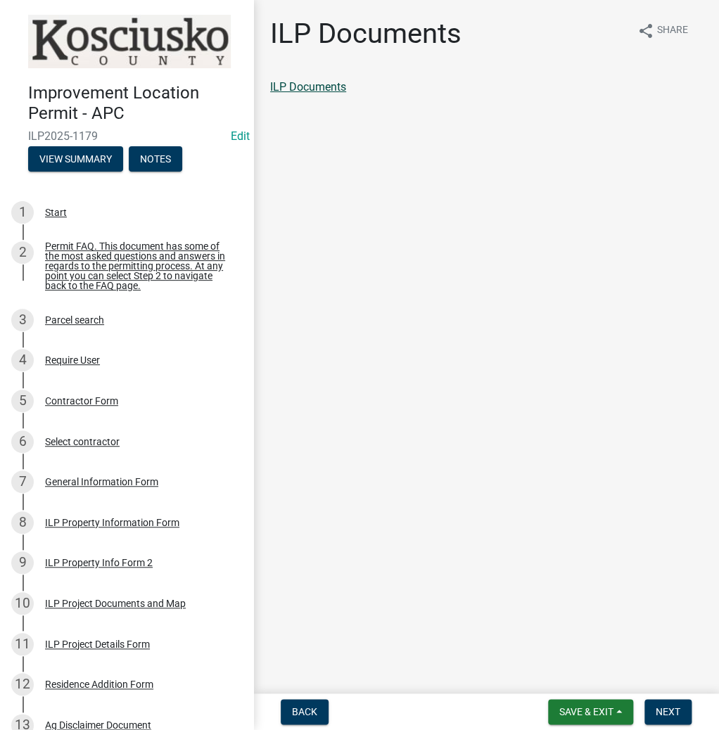
click at [309, 90] on link "ILP Documents" at bounding box center [308, 86] width 76 height 13
click at [684, 716] on button "Next" at bounding box center [667, 711] width 47 height 25
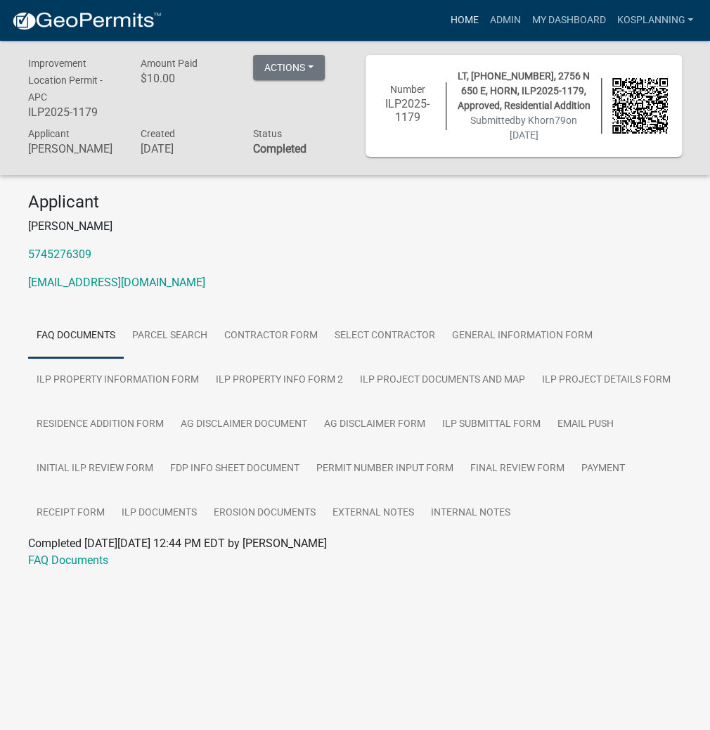
click at [463, 22] on link "Home" at bounding box center [463, 20] width 39 height 27
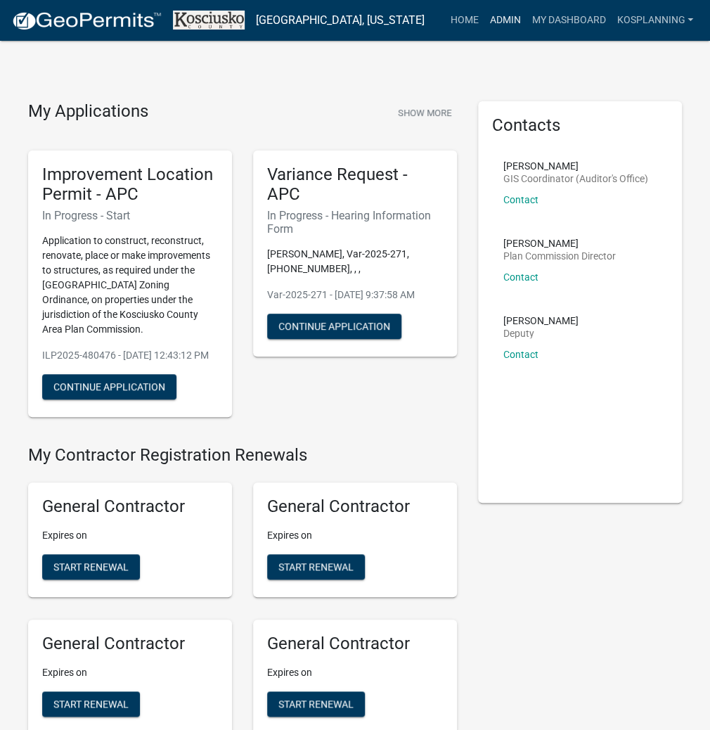
click at [501, 31] on link "Admin" at bounding box center [505, 20] width 42 height 27
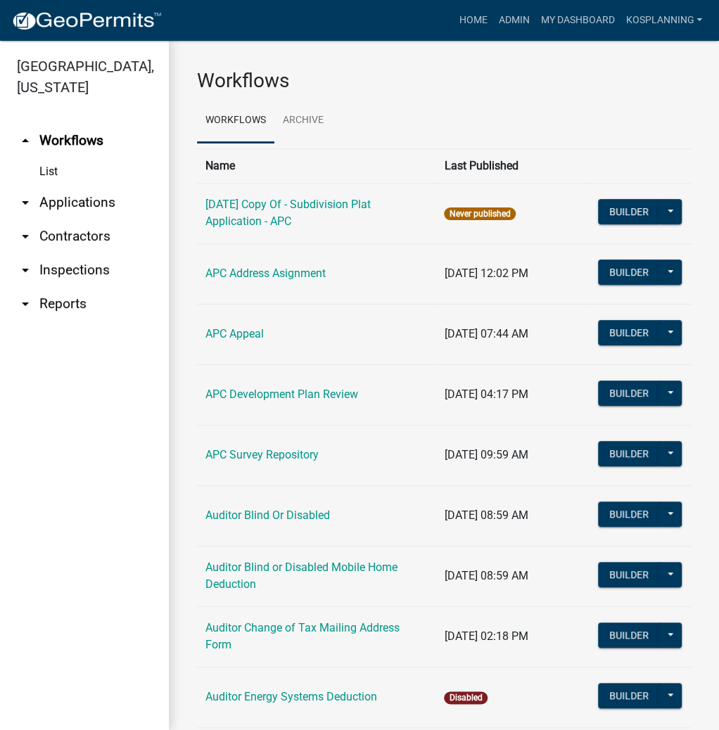
click at [78, 200] on link "arrow_drop_down Applications" at bounding box center [84, 203] width 169 height 34
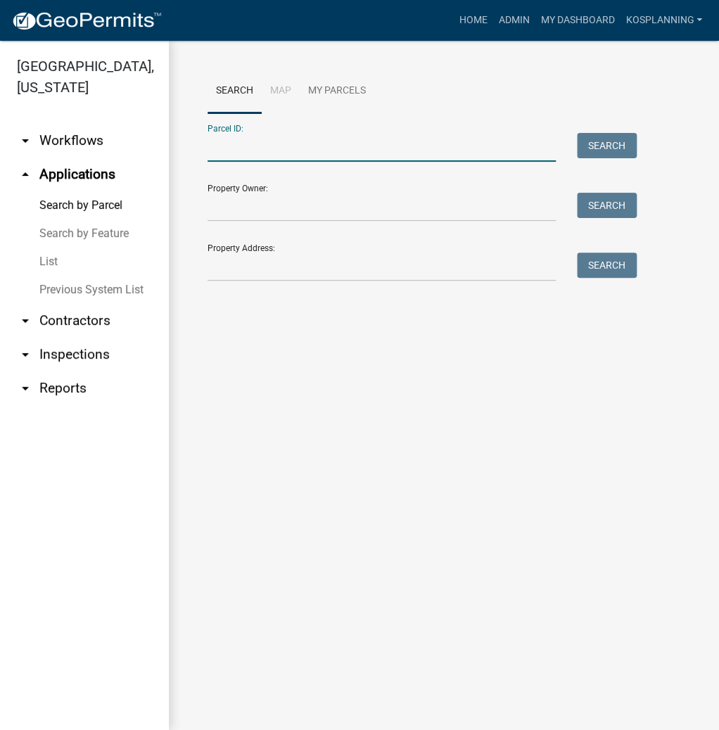
click at [262, 156] on input "Parcel ID:" at bounding box center [381, 147] width 348 height 29
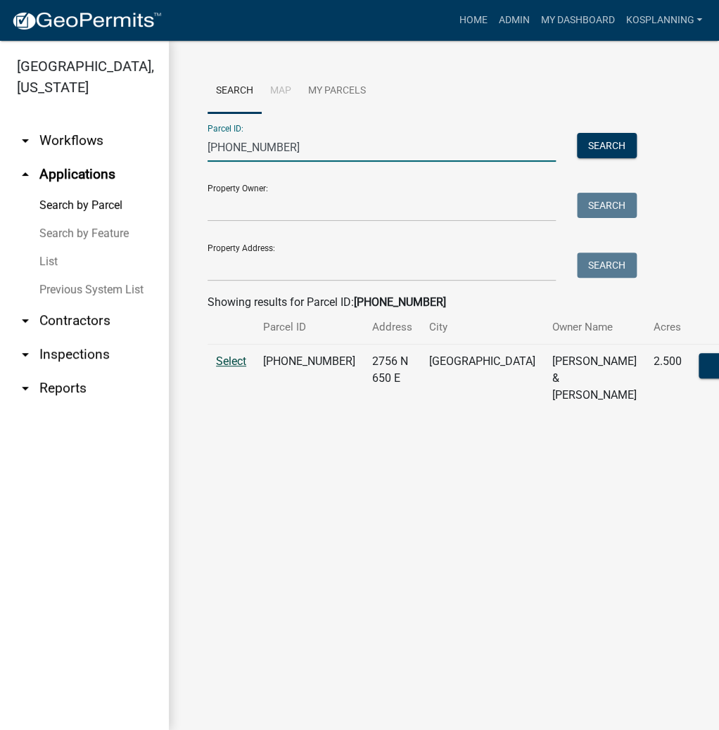
type input "[PHONE_NUMBER]"
click at [231, 360] on span "Select" at bounding box center [231, 360] width 30 height 13
